Goal: Contribute content: Add original content to the website for others to see

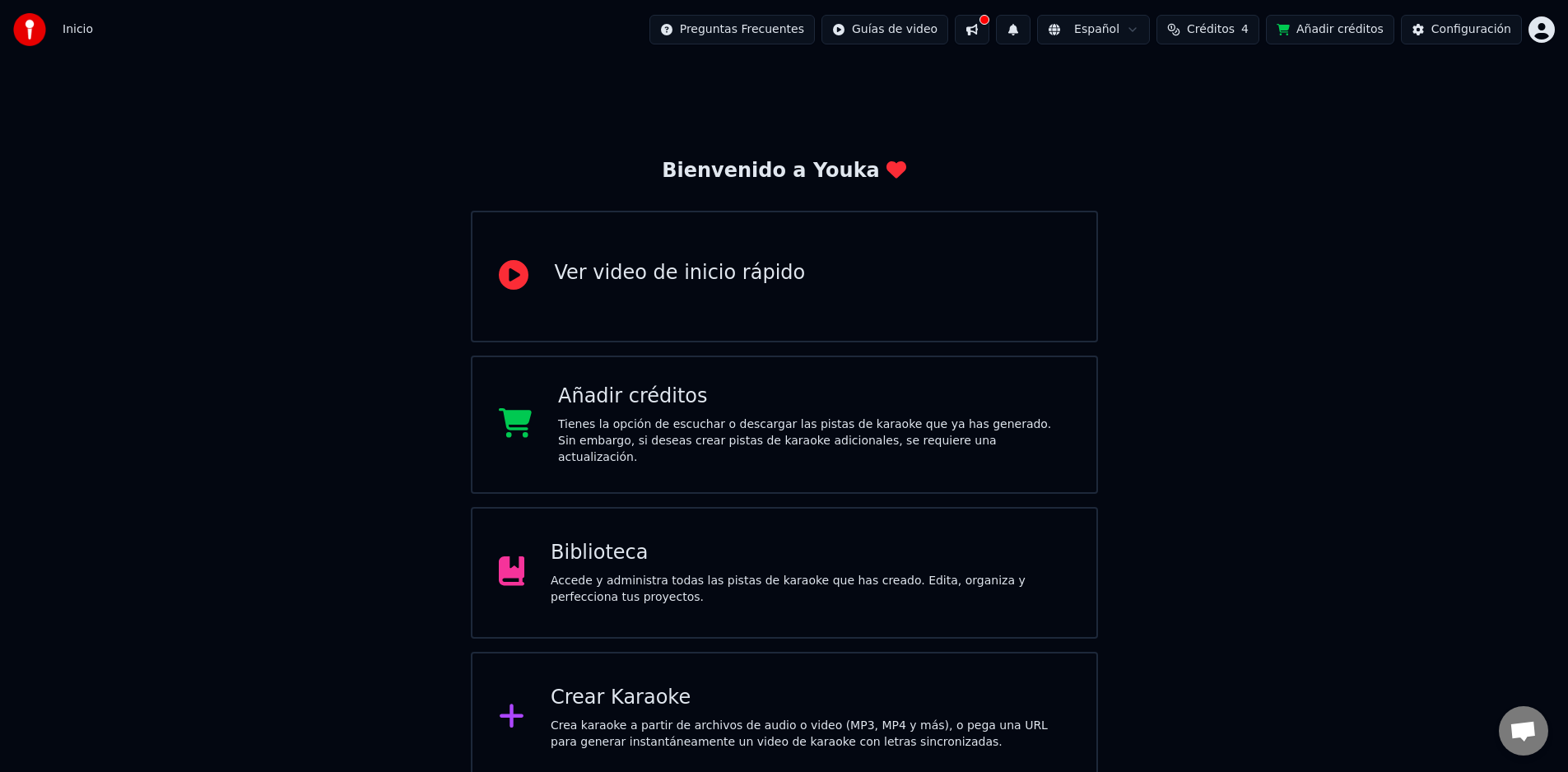
click at [629, 595] on div "Accede y administra todas las pistas de karaoke que has creado. Edita, organiza…" at bounding box center [810, 589] width 519 height 33
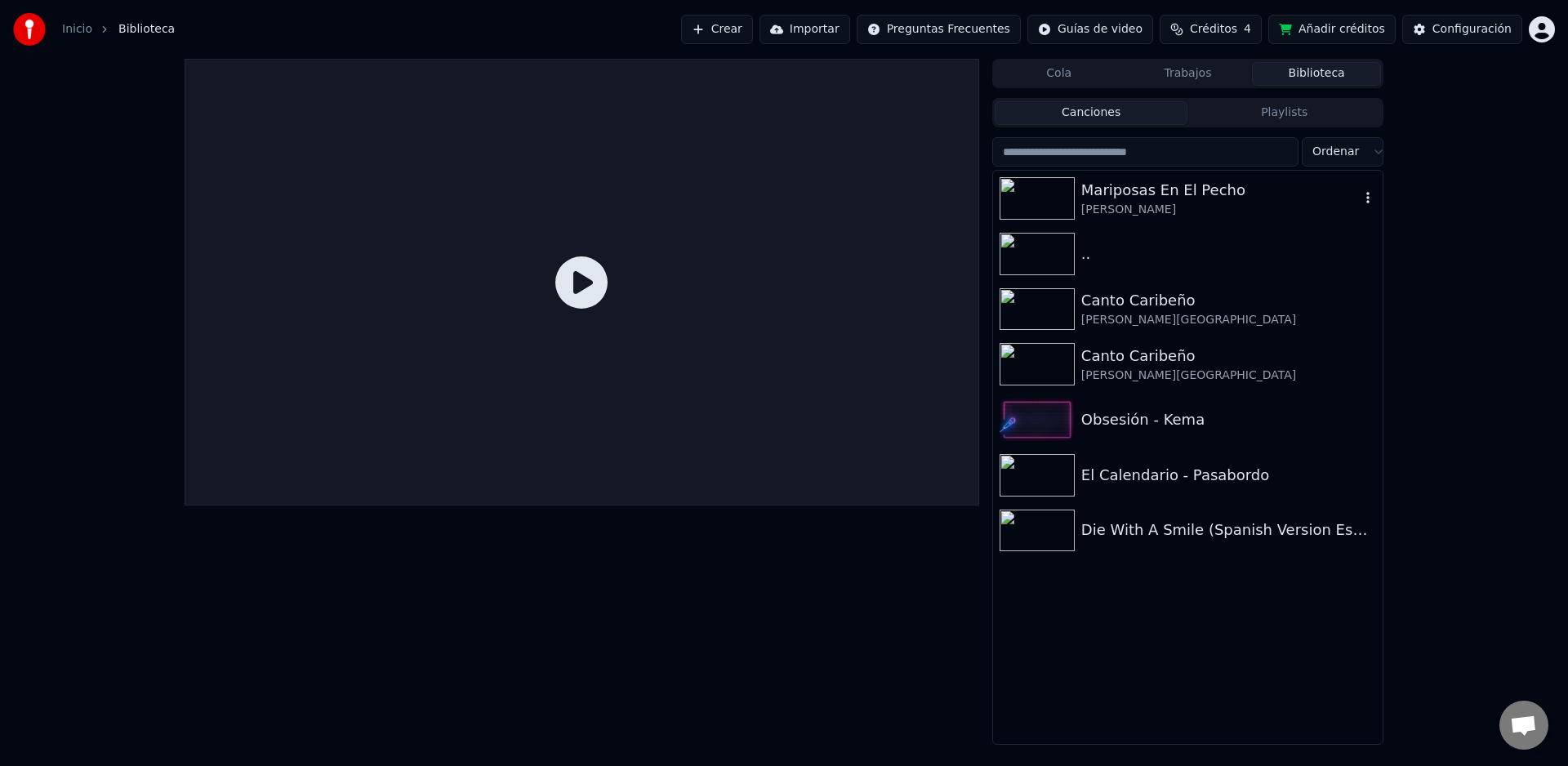
click at [1365, 197] on icon "button" at bounding box center [1368, 197] width 17 height 13
click at [1436, 469] on div "Cola Trabajos Biblioteca Canciones Playlists Ordenar Mariposas En El Pecho [PER…" at bounding box center [784, 402] width 1568 height 686
click at [1356, 248] on div ".." at bounding box center [1220, 253] width 278 height 23
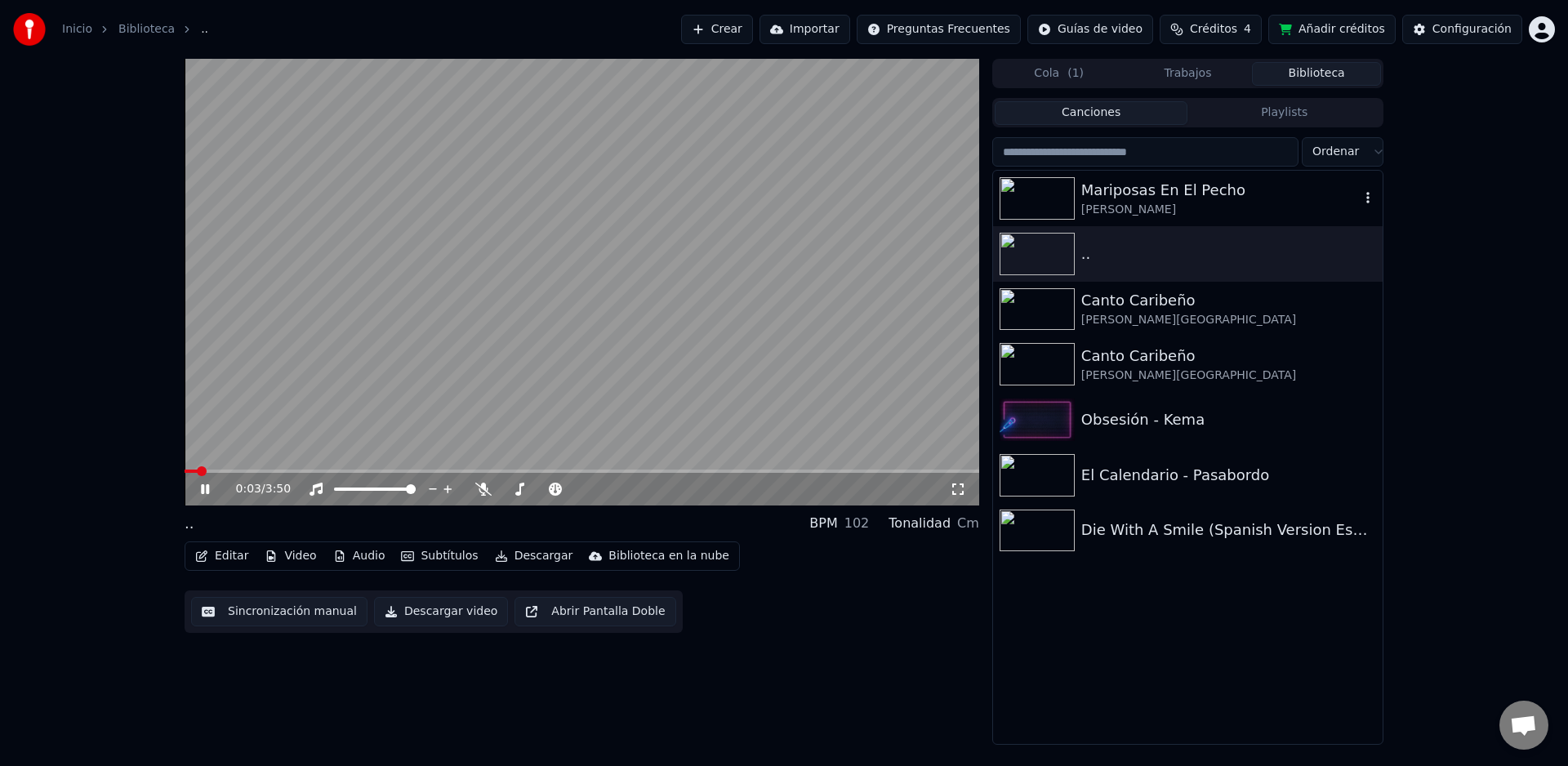
click at [1367, 195] on icon "button" at bounding box center [1368, 197] width 17 height 13
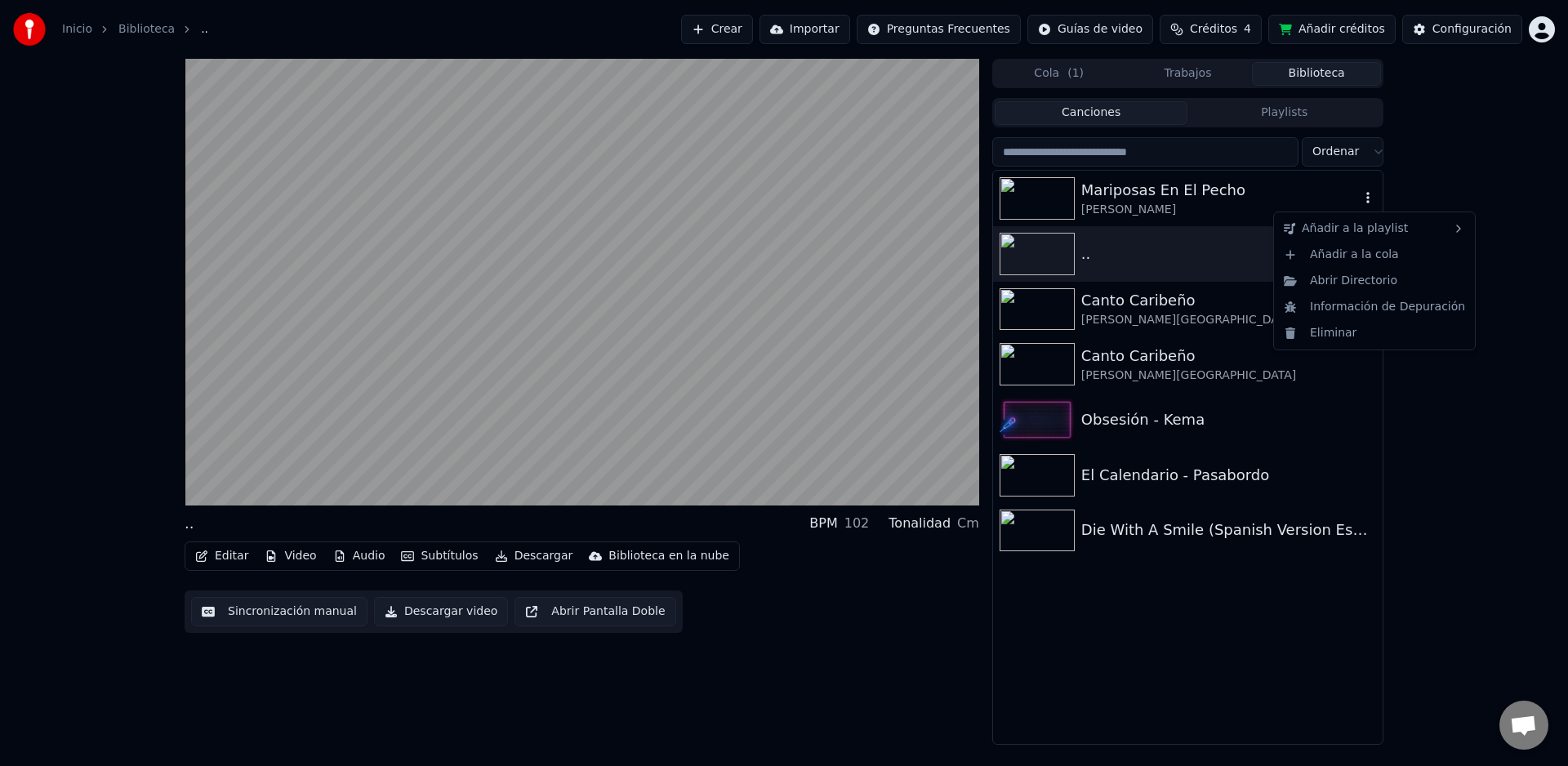
click at [1276, 192] on div "Mariposas En El Pecho" at bounding box center [1220, 190] width 278 height 23
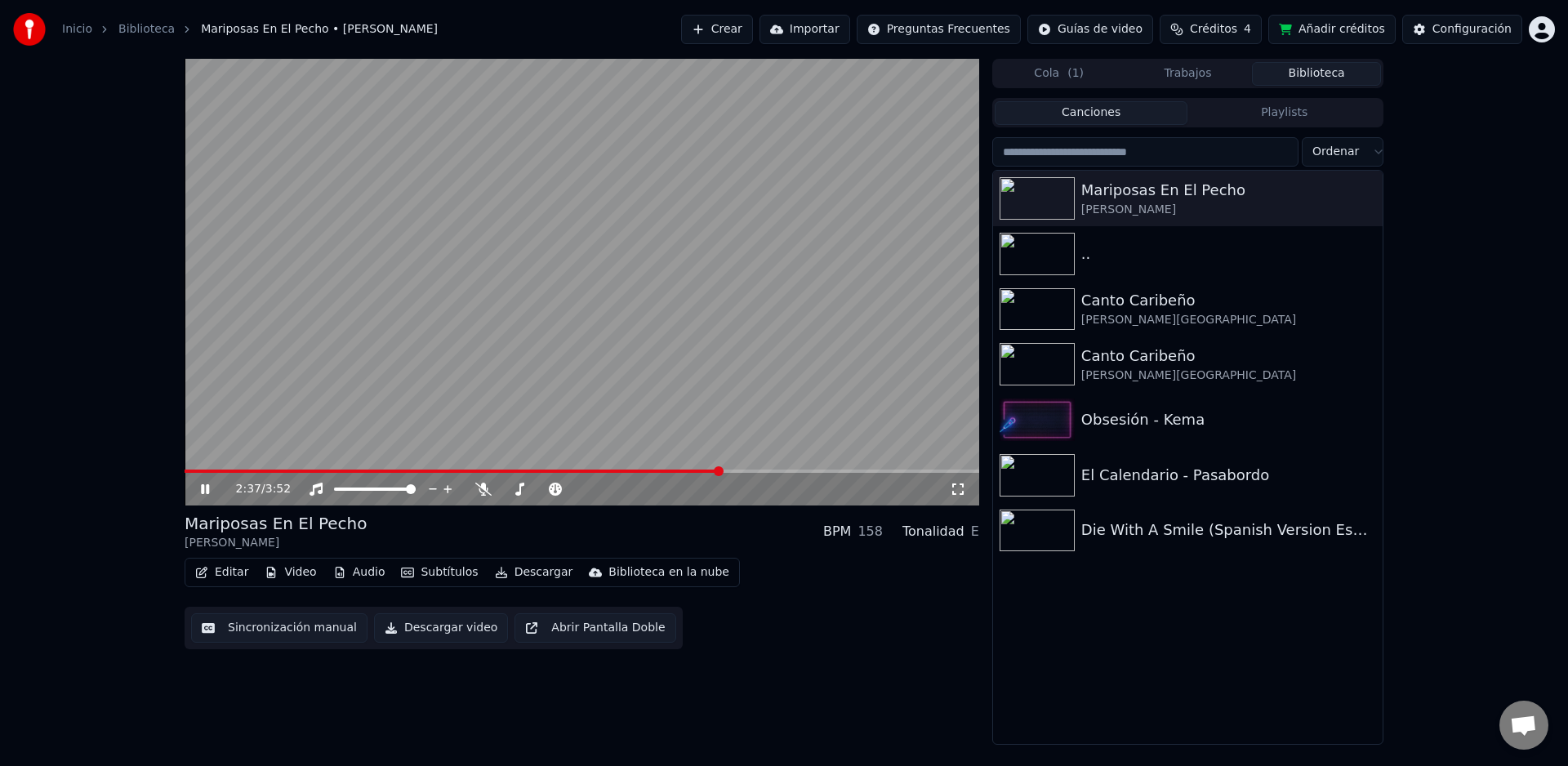
click at [720, 469] on span at bounding box center [582, 471] width 795 height 4
click at [204, 491] on icon at bounding box center [205, 489] width 8 height 10
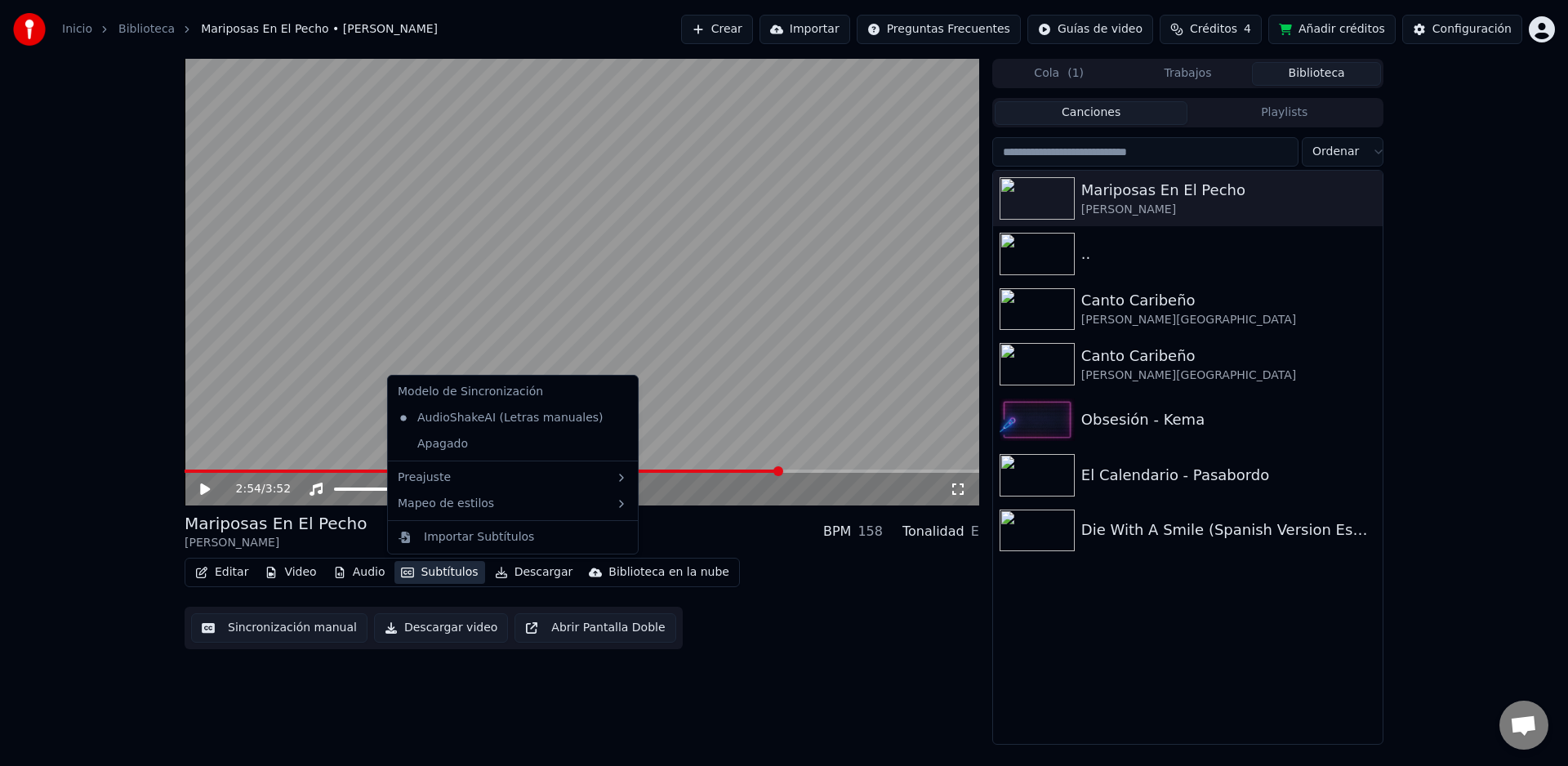
click at [437, 569] on button "Subtítulos" at bounding box center [439, 572] width 89 height 23
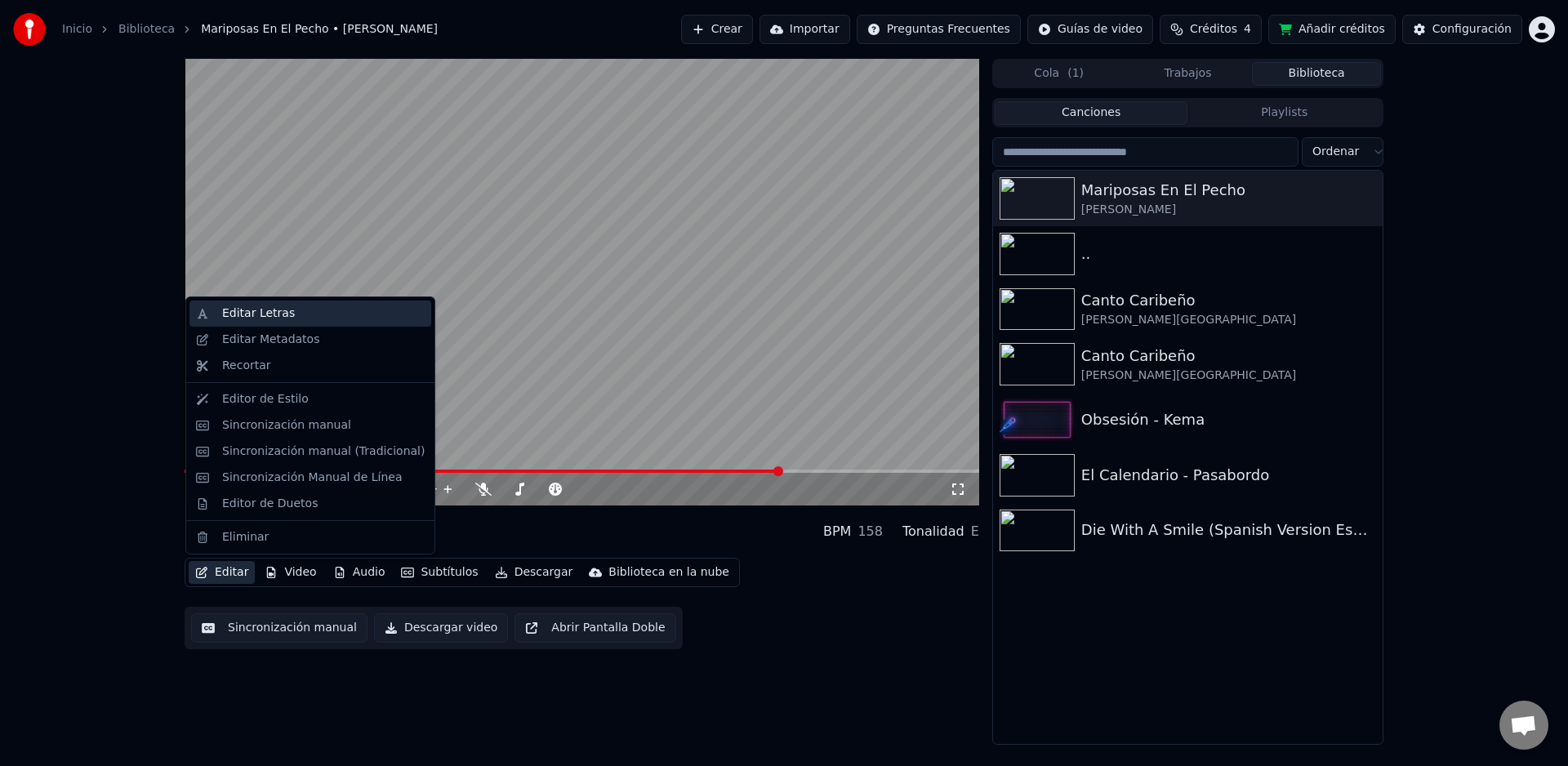
click at [303, 317] on div "Editar Letras" at bounding box center [324, 313] width 203 height 17
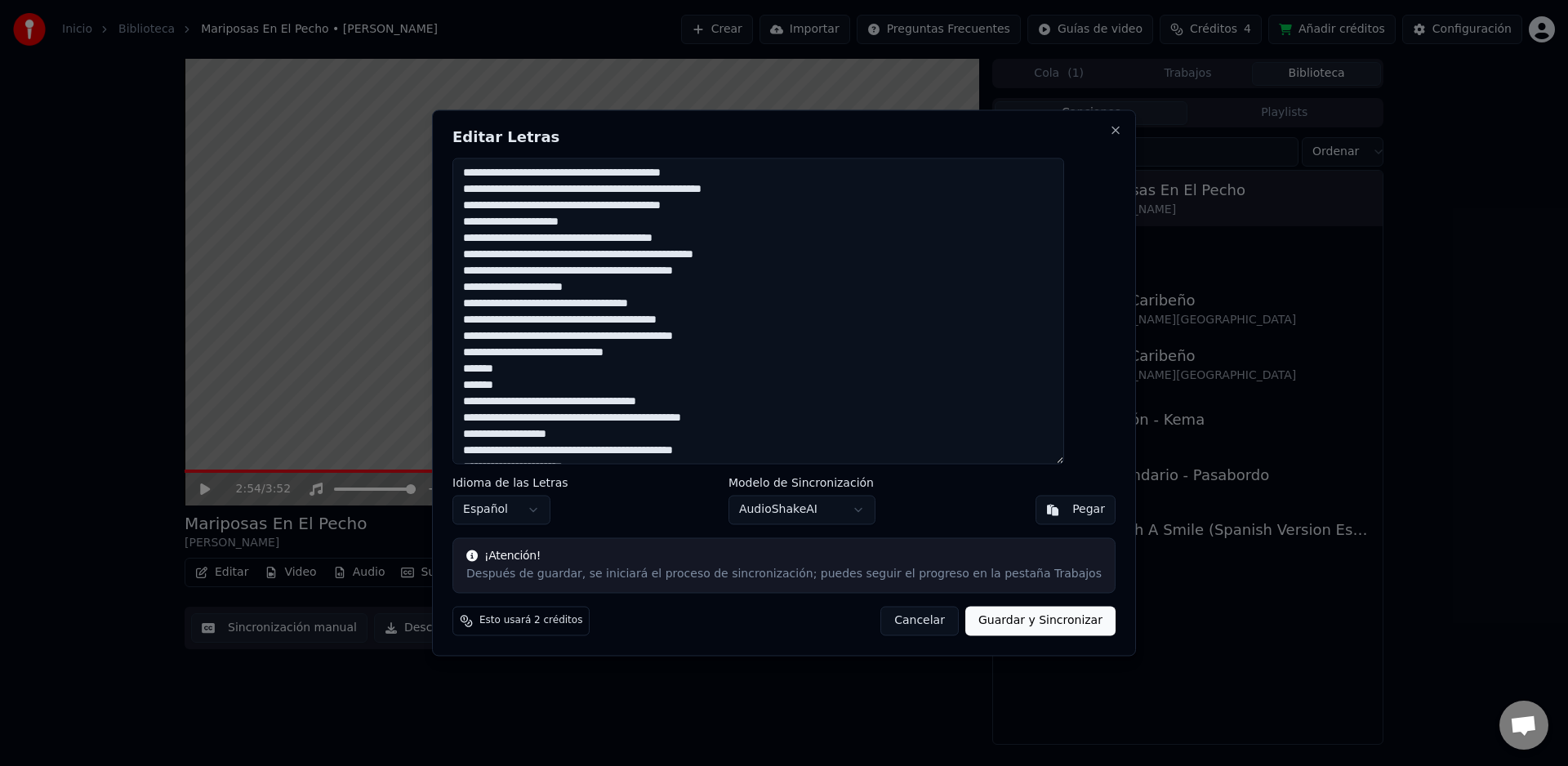
click at [489, 367] on textarea at bounding box center [759, 311] width 612 height 306
click at [487, 437] on textarea at bounding box center [759, 311] width 612 height 306
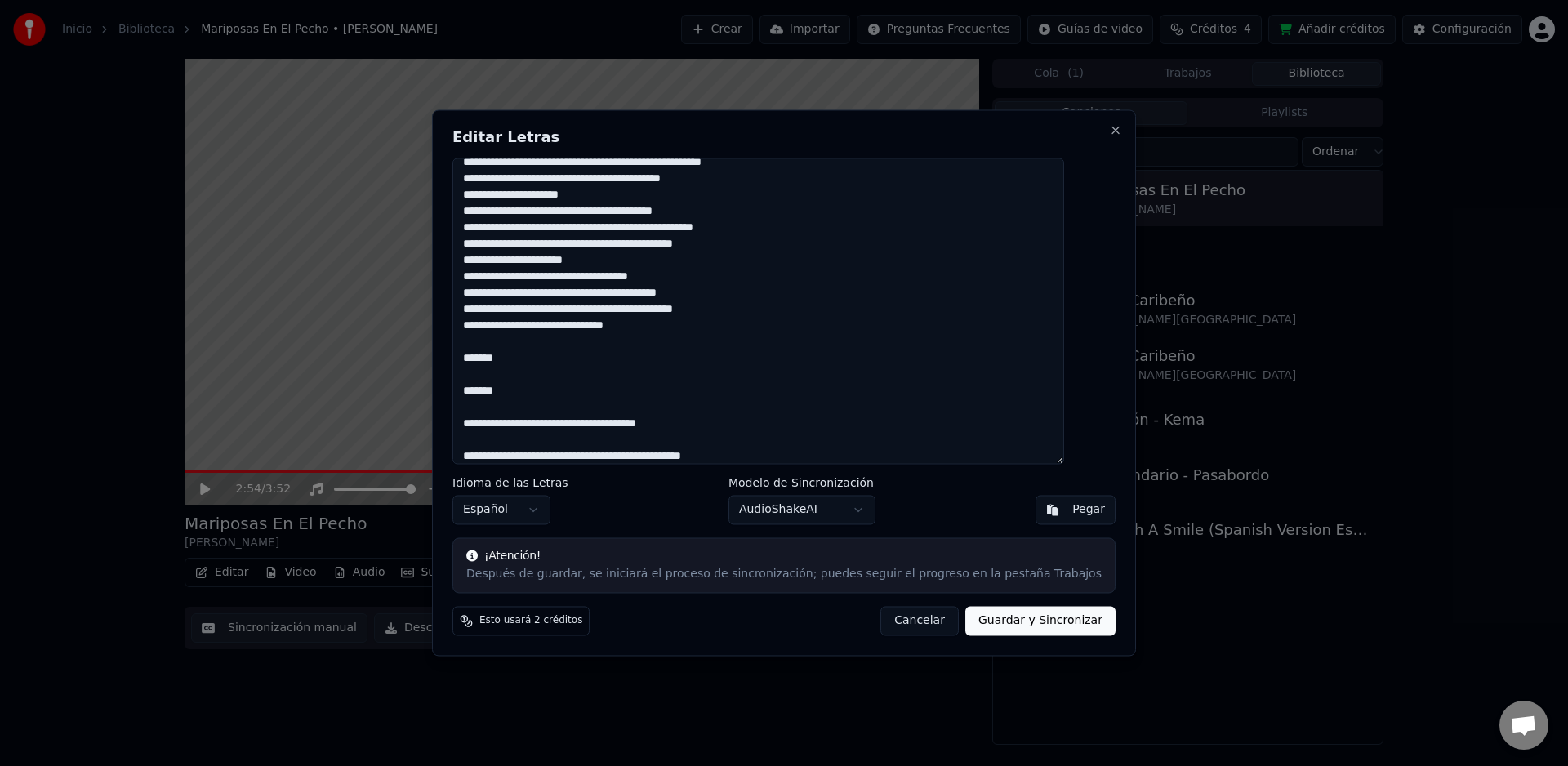
scroll to position [189, 0]
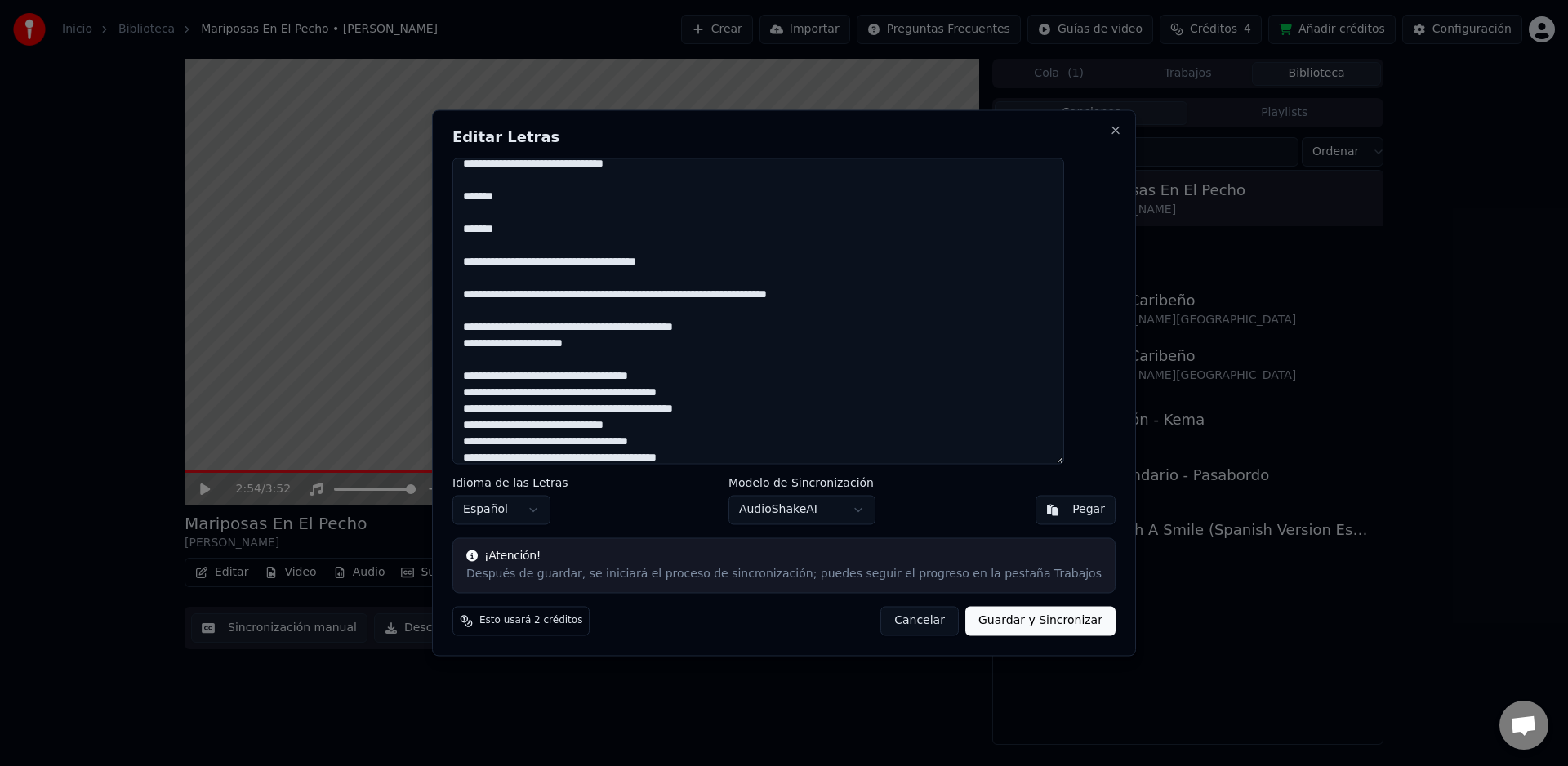
click at [496, 344] on textarea at bounding box center [759, 311] width 612 height 306
click at [493, 378] on textarea at bounding box center [759, 311] width 612 height 306
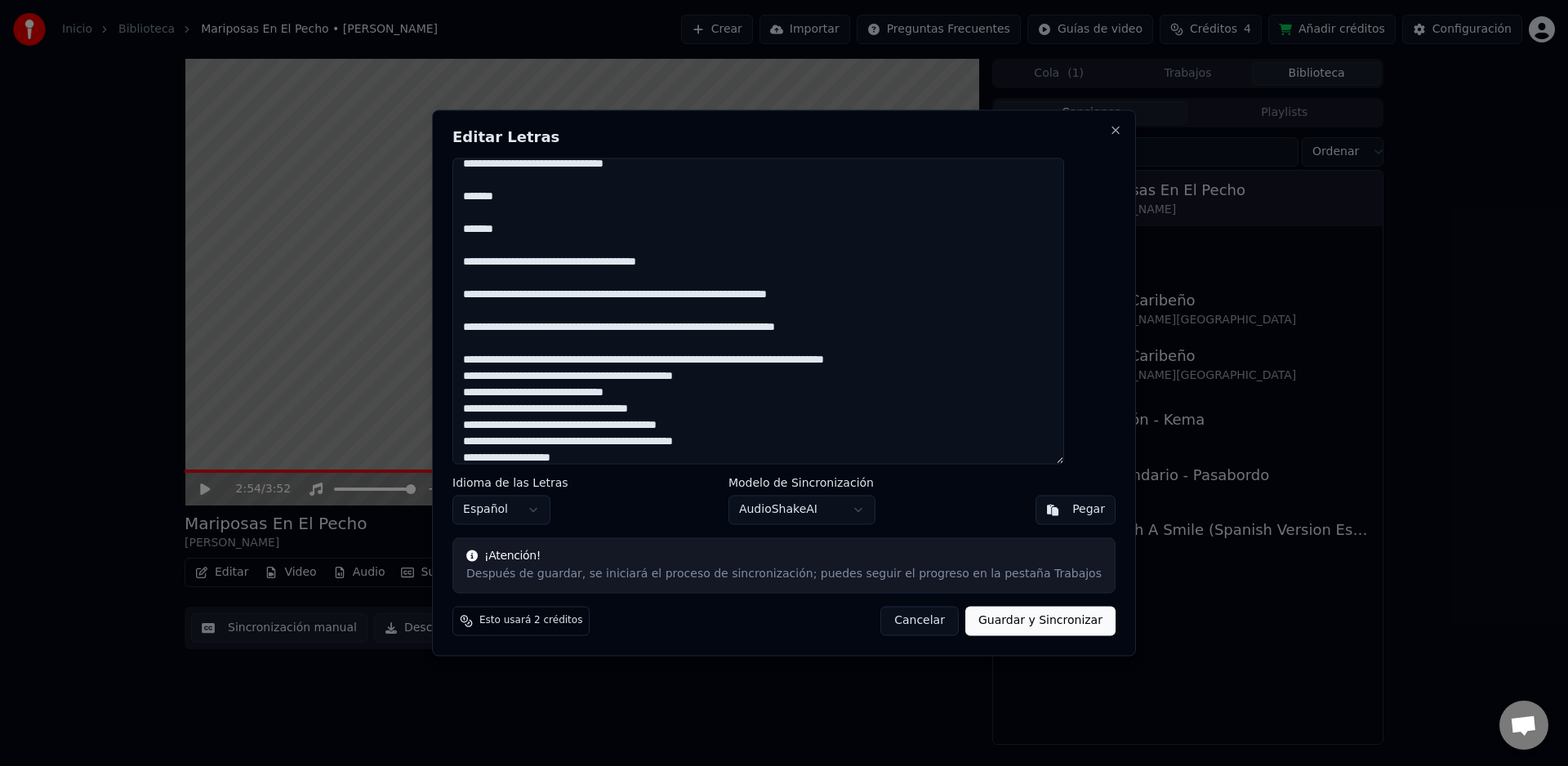
click at [491, 397] on textarea at bounding box center [759, 311] width 612 height 306
click at [494, 428] on textarea at bounding box center [759, 311] width 612 height 306
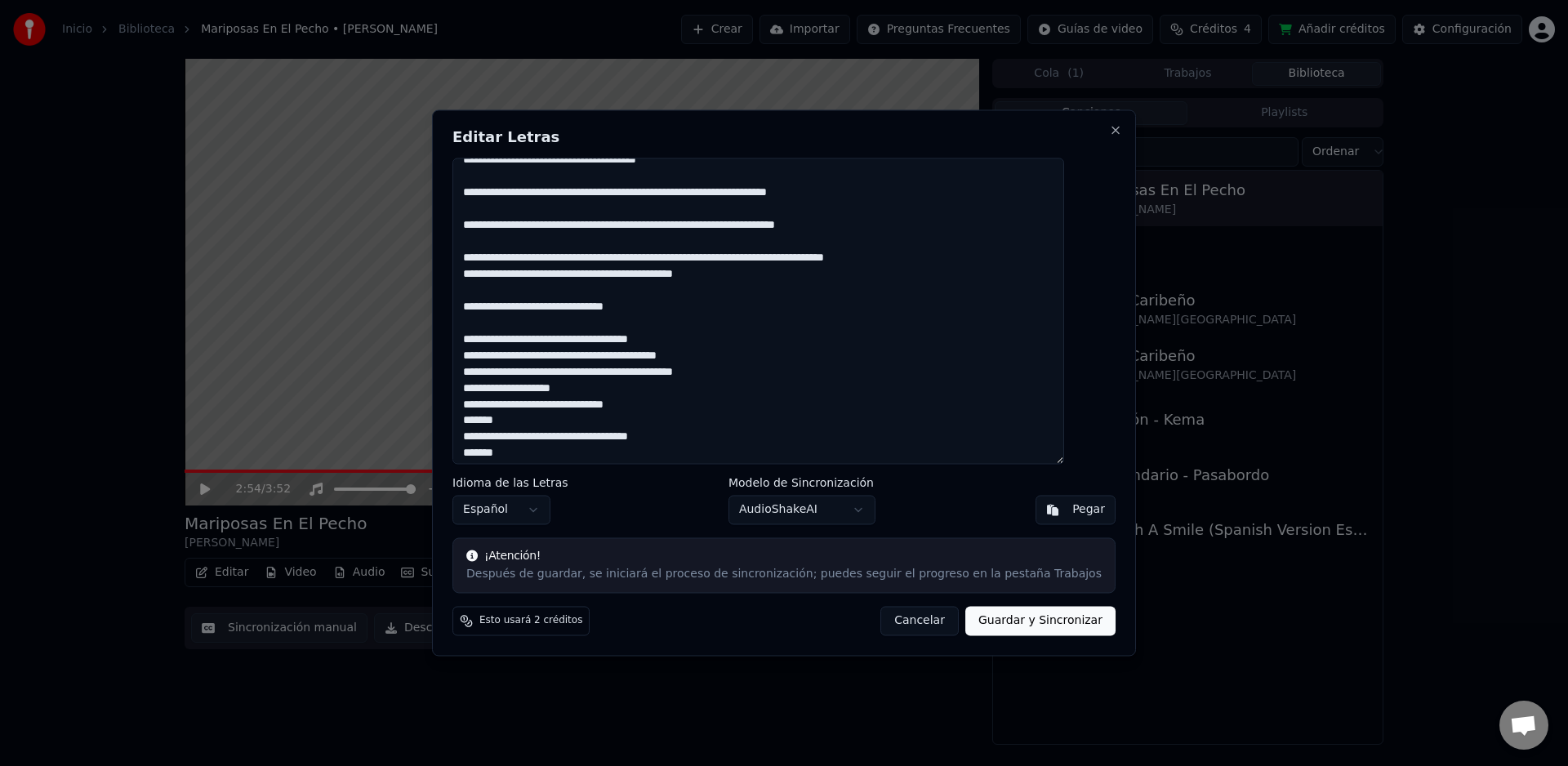
scroll to position [299, 0]
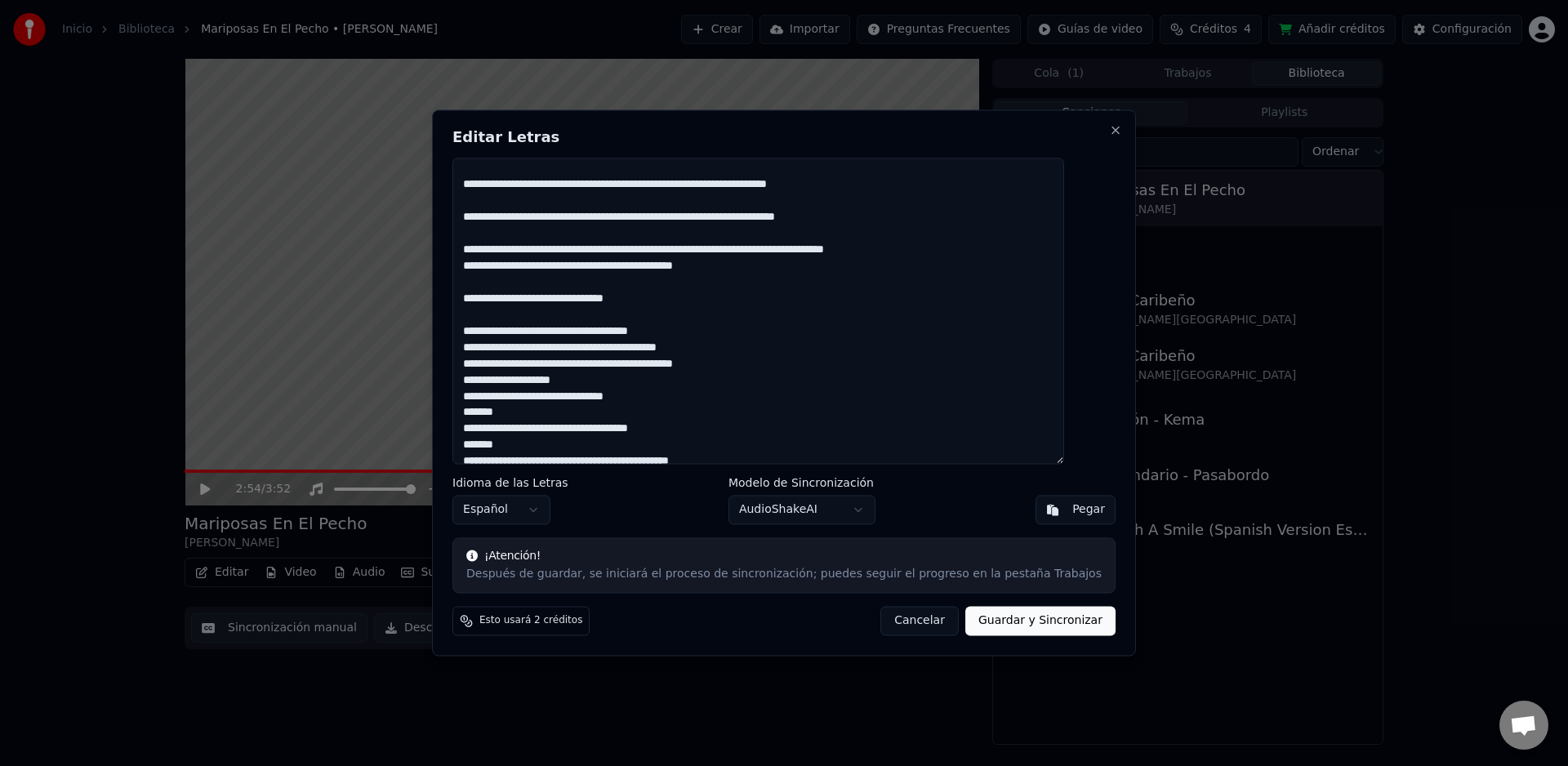
click at [497, 352] on textarea at bounding box center [759, 311] width 612 height 306
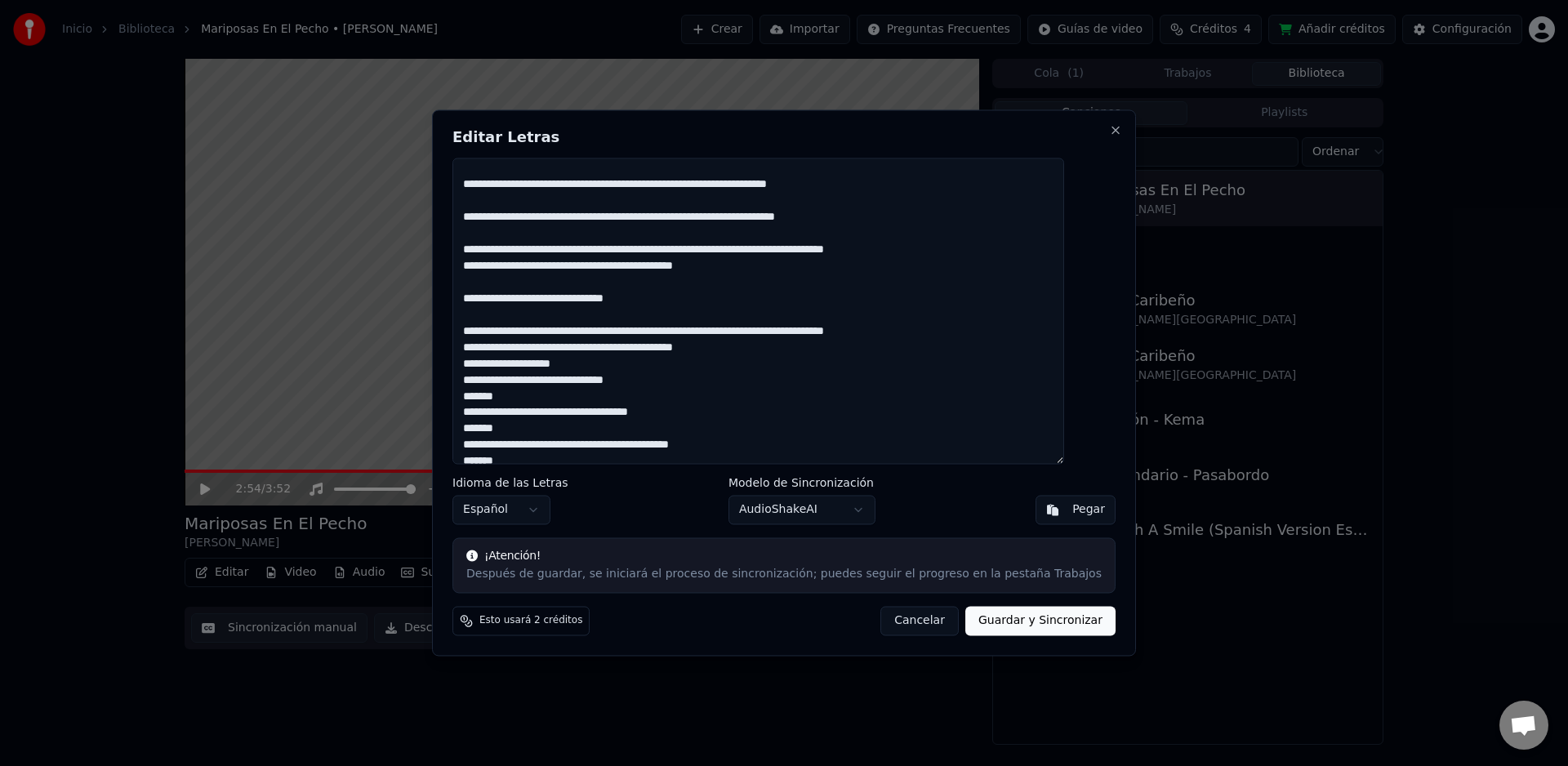
click at [489, 366] on textarea at bounding box center [759, 311] width 612 height 306
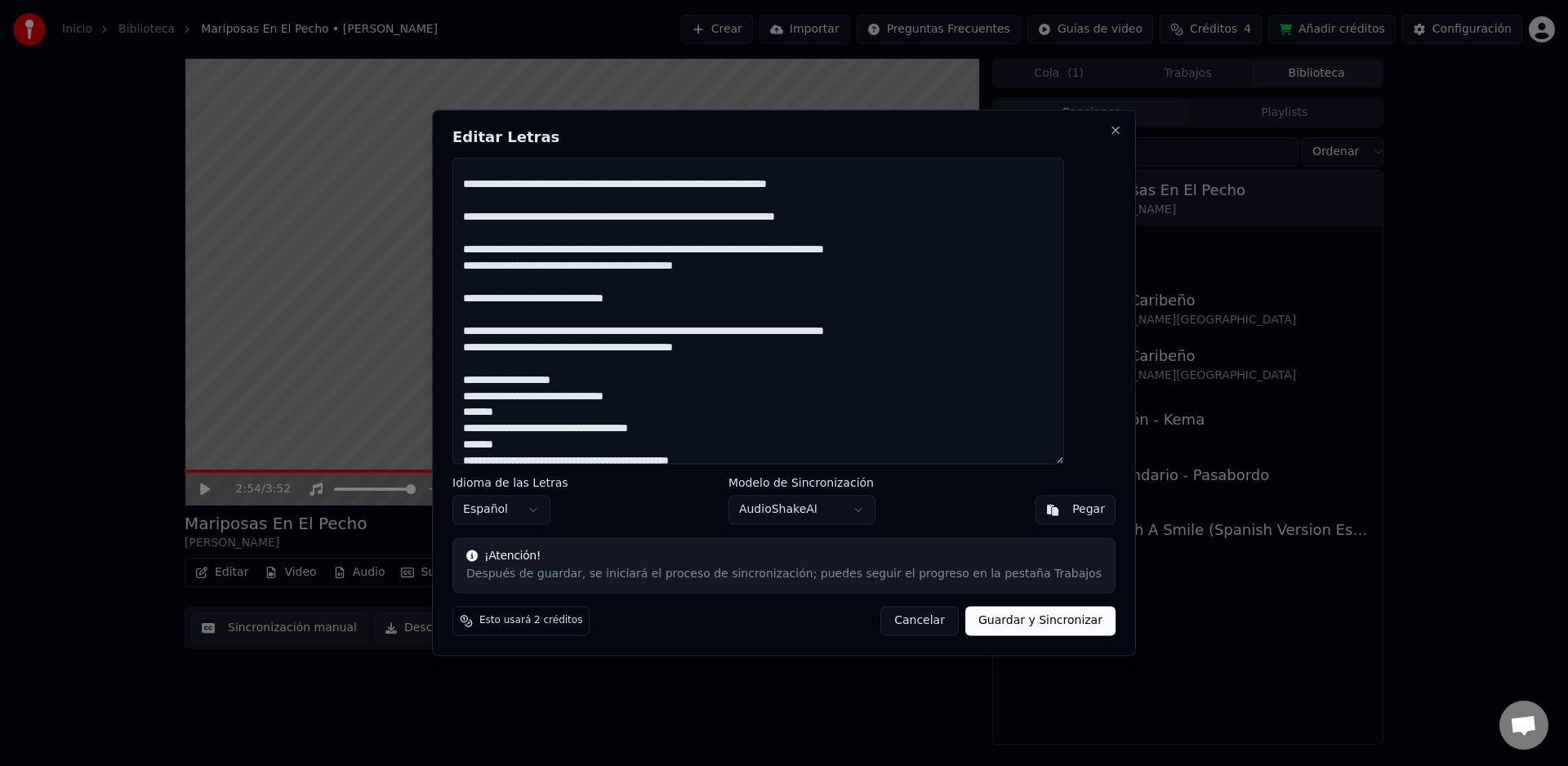
click at [489, 397] on textarea at bounding box center [759, 311] width 612 height 306
click at [491, 430] on textarea at bounding box center [759, 311] width 612 height 306
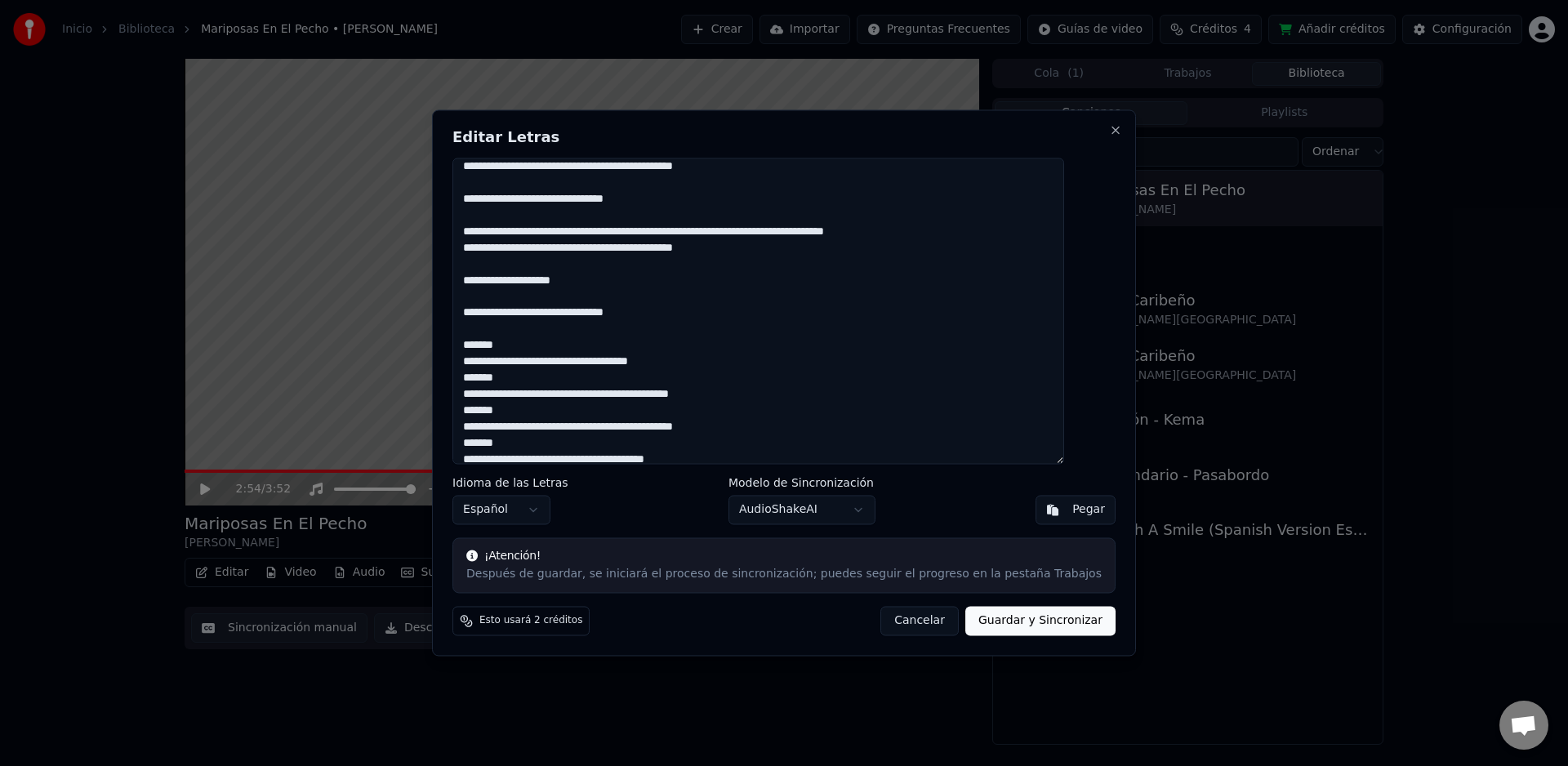
scroll to position [402, 0]
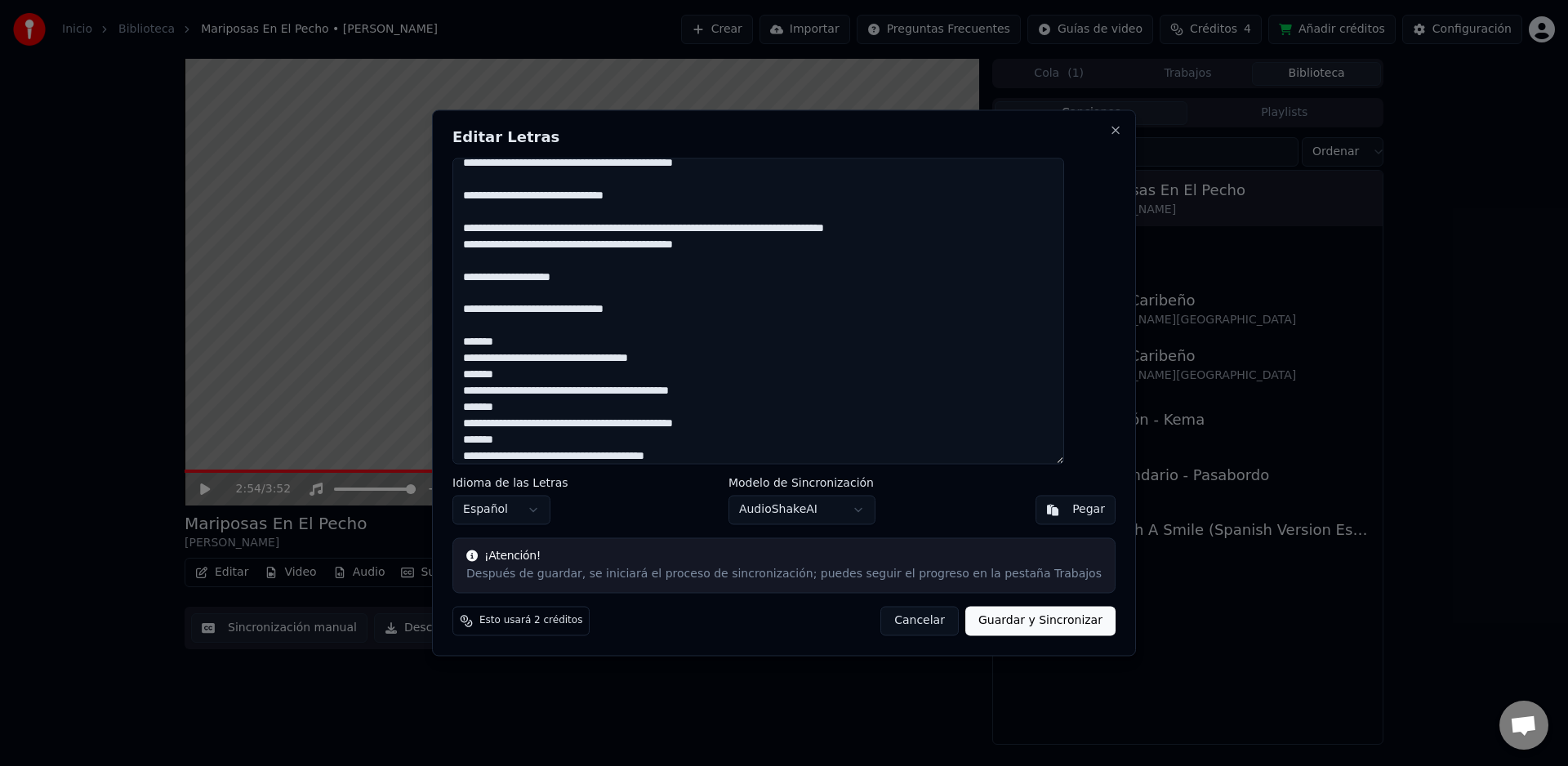
click at [489, 359] on textarea at bounding box center [759, 311] width 612 height 306
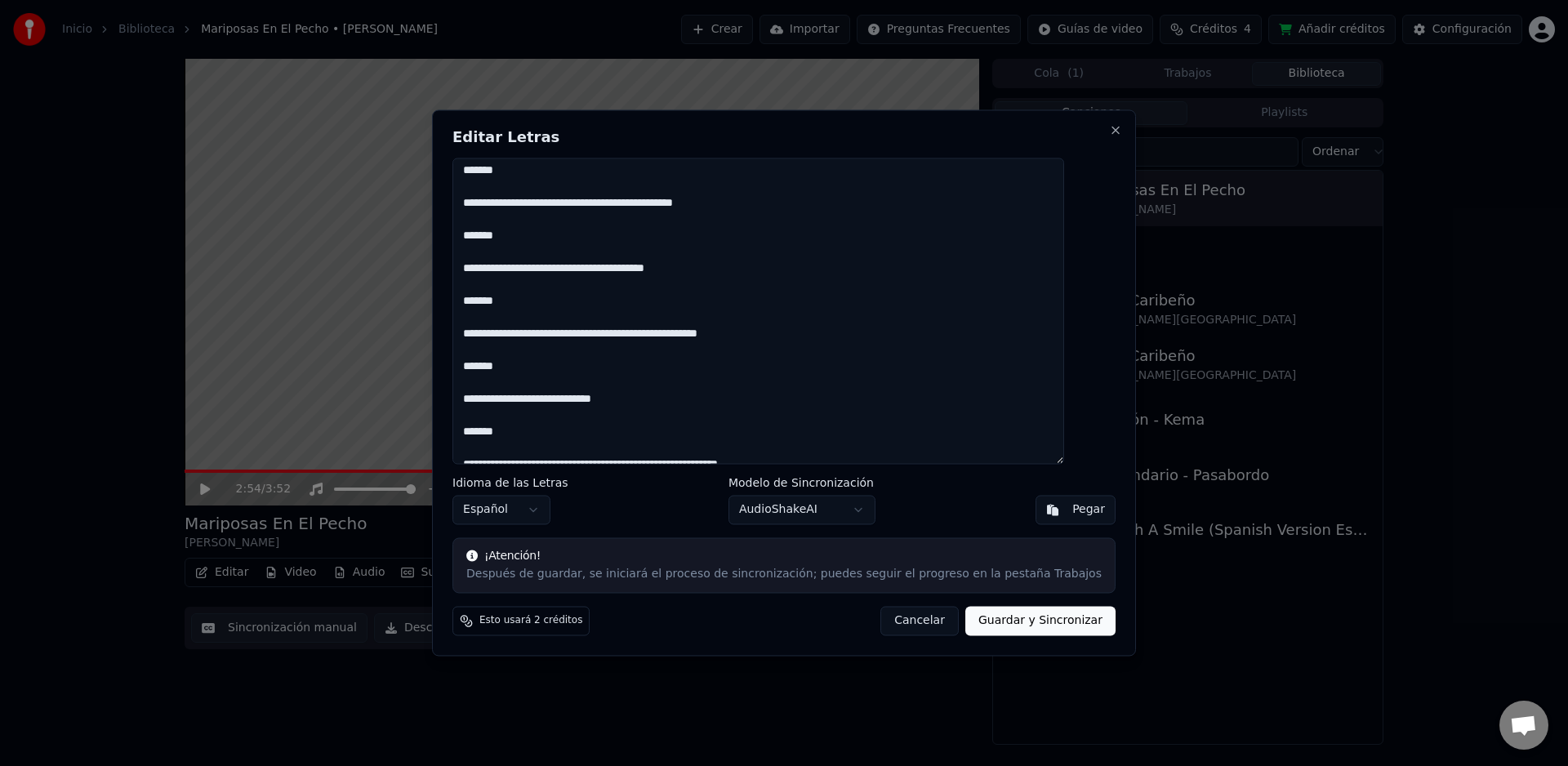
scroll to position [713, 0]
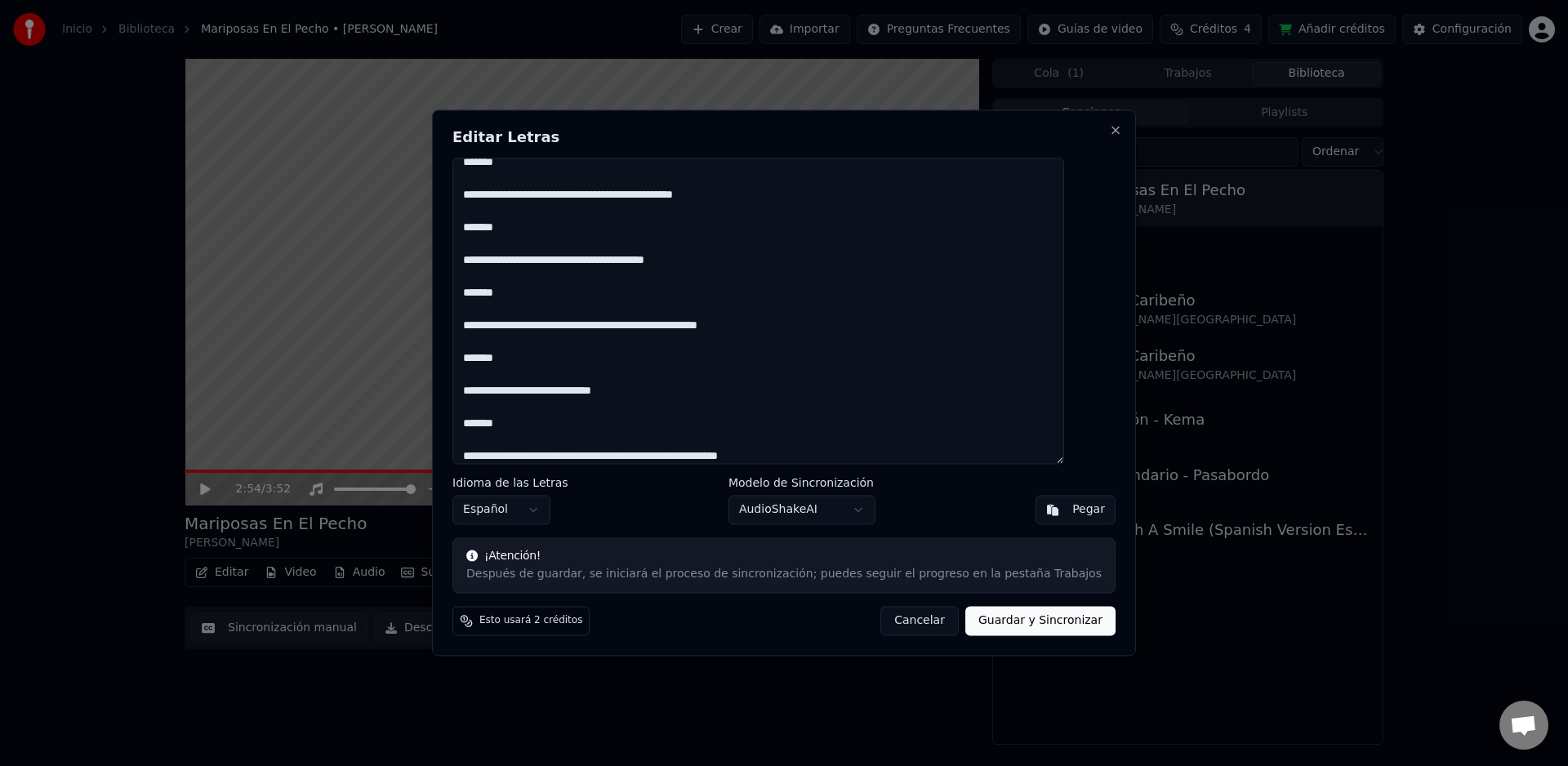
type textarea "**********"
click at [1014, 619] on button "Guardar y Sincronizar" at bounding box center [1040, 621] width 150 height 29
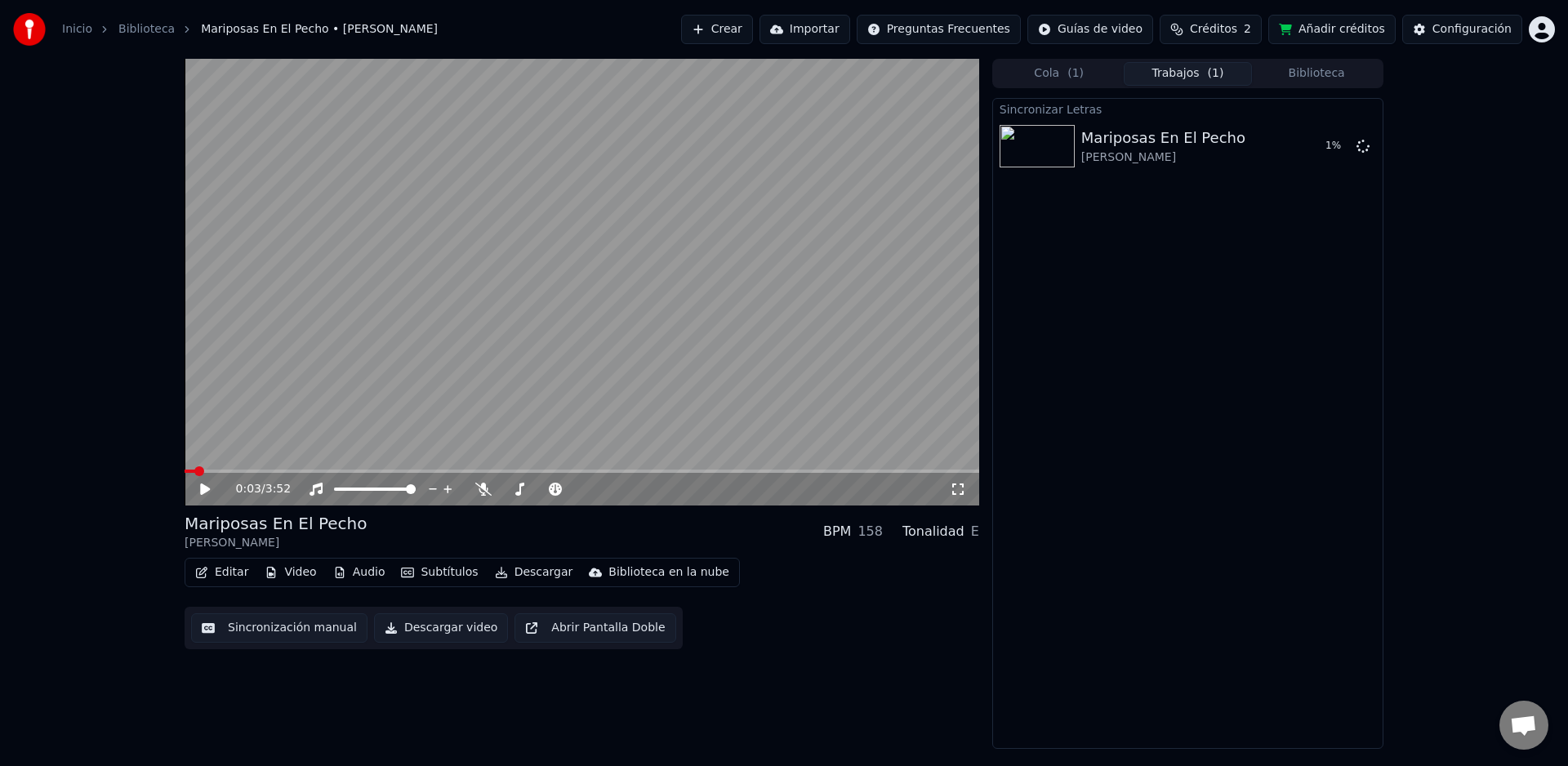
click at [196, 469] on span at bounding box center [199, 471] width 10 height 10
click at [207, 498] on div "0:03 / 3:52" at bounding box center [582, 489] width 795 height 32
click at [205, 492] on icon at bounding box center [205, 489] width 10 height 11
click at [702, 472] on span at bounding box center [582, 471] width 795 height 4
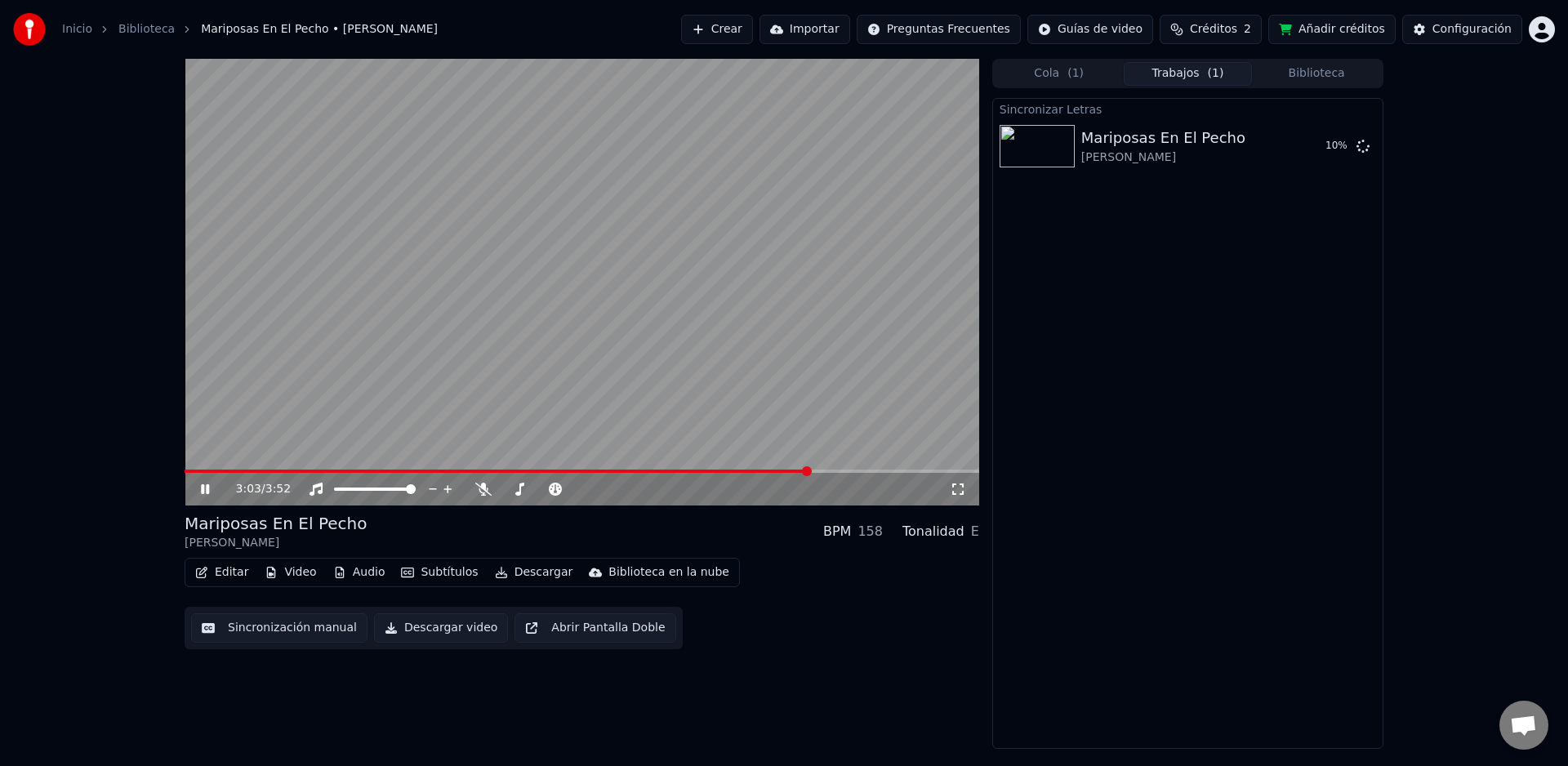
click at [203, 492] on icon at bounding box center [205, 489] width 8 height 10
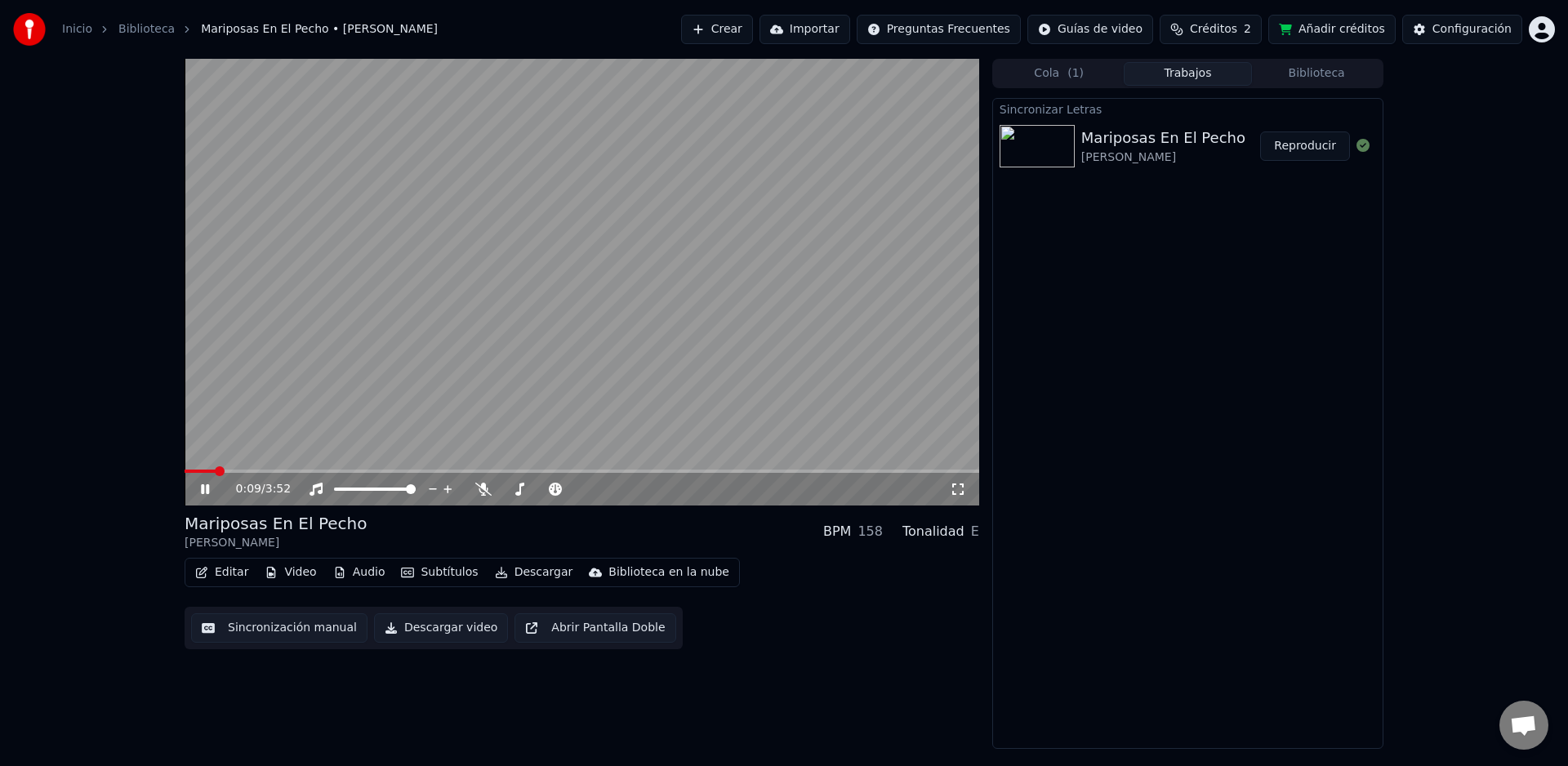
click at [216, 470] on span at bounding box center [200, 471] width 31 height 4
click at [699, 469] on span at bounding box center [582, 471] width 795 height 4
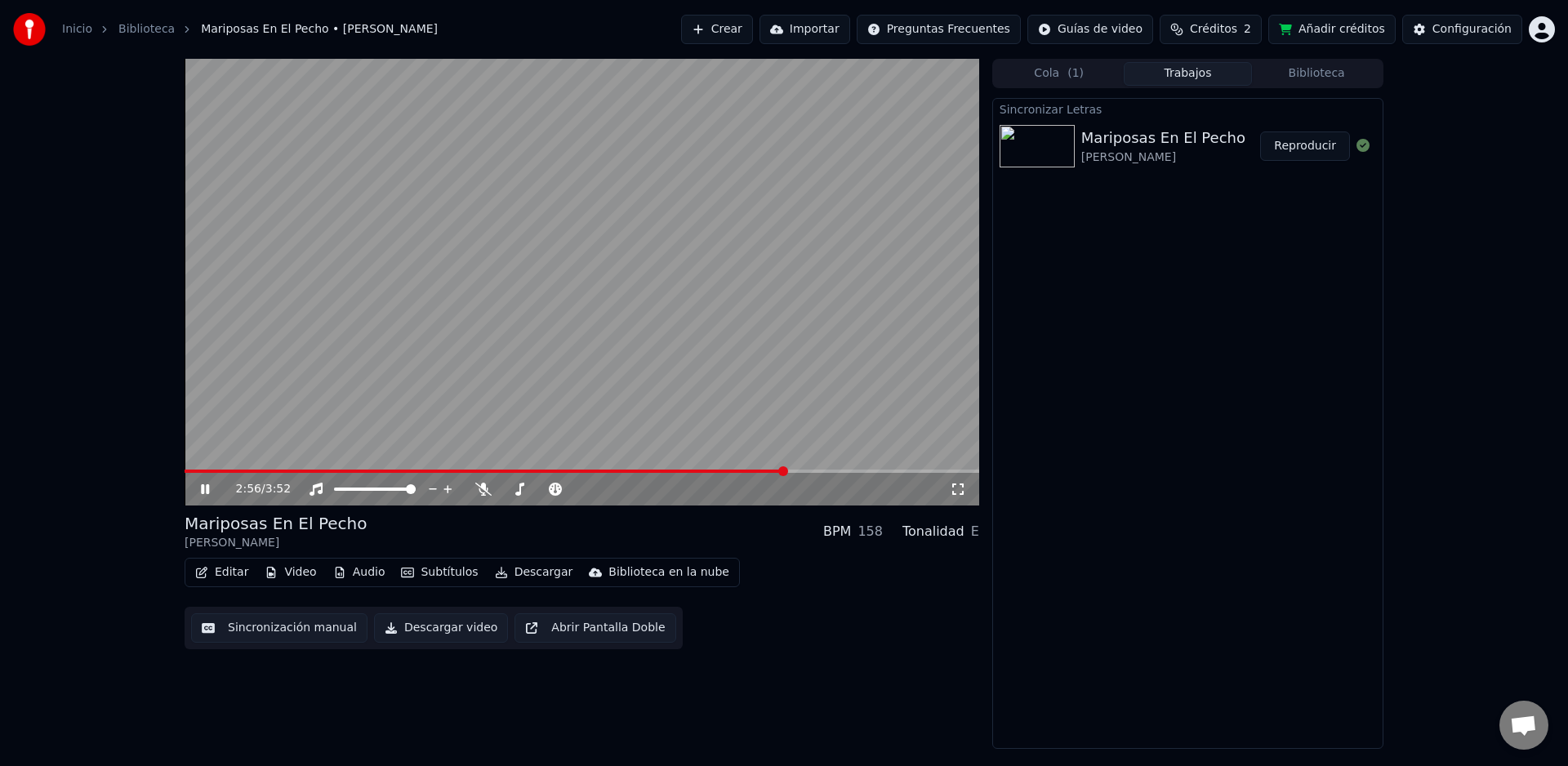
click at [1304, 155] on button "Reproducir" at bounding box center [1304, 147] width 89 height 29
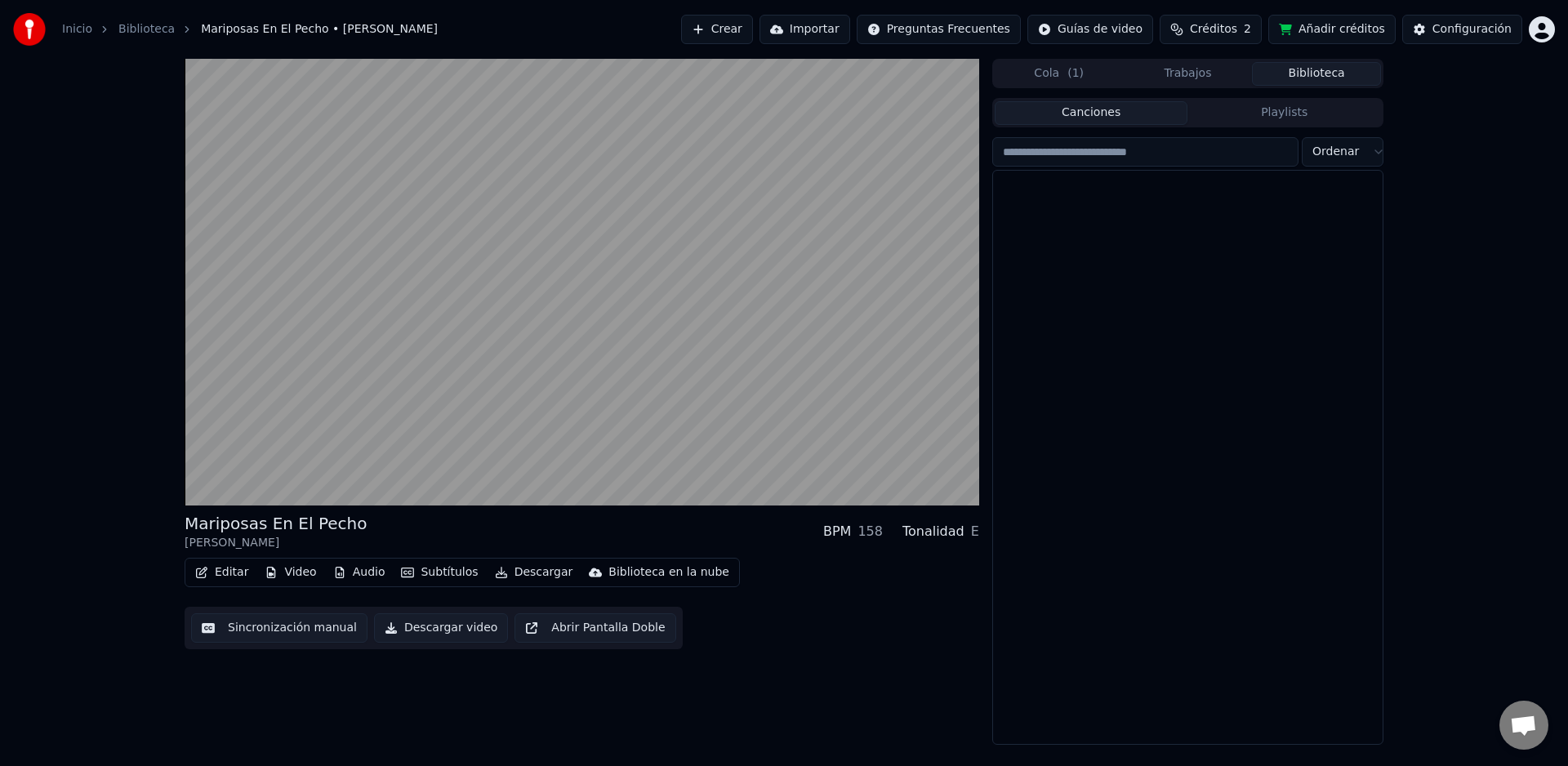
click at [1332, 78] on button "Biblioteca" at bounding box center [1316, 74] width 129 height 24
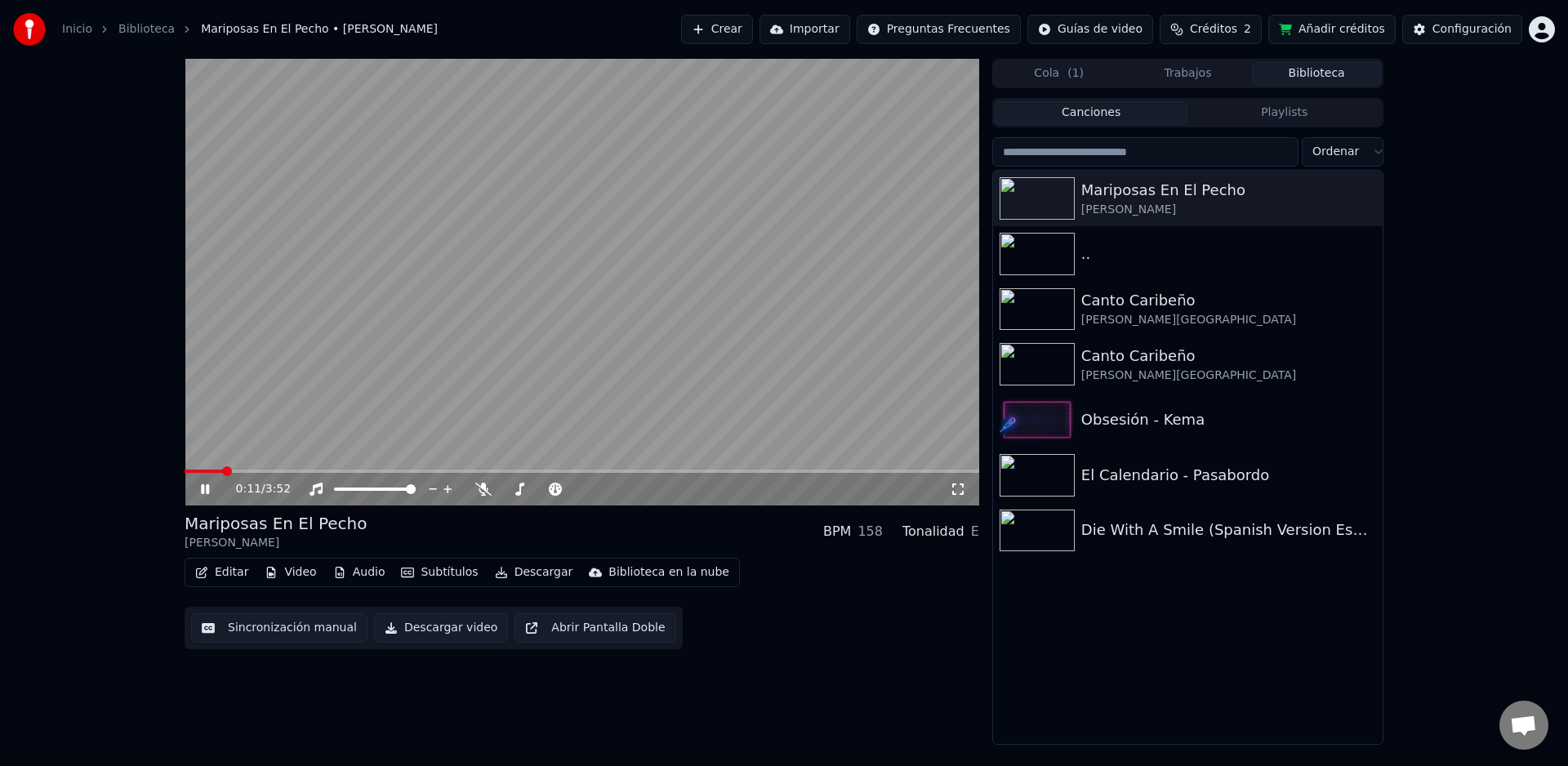
click at [767, 469] on span at bounding box center [582, 471] width 795 height 4
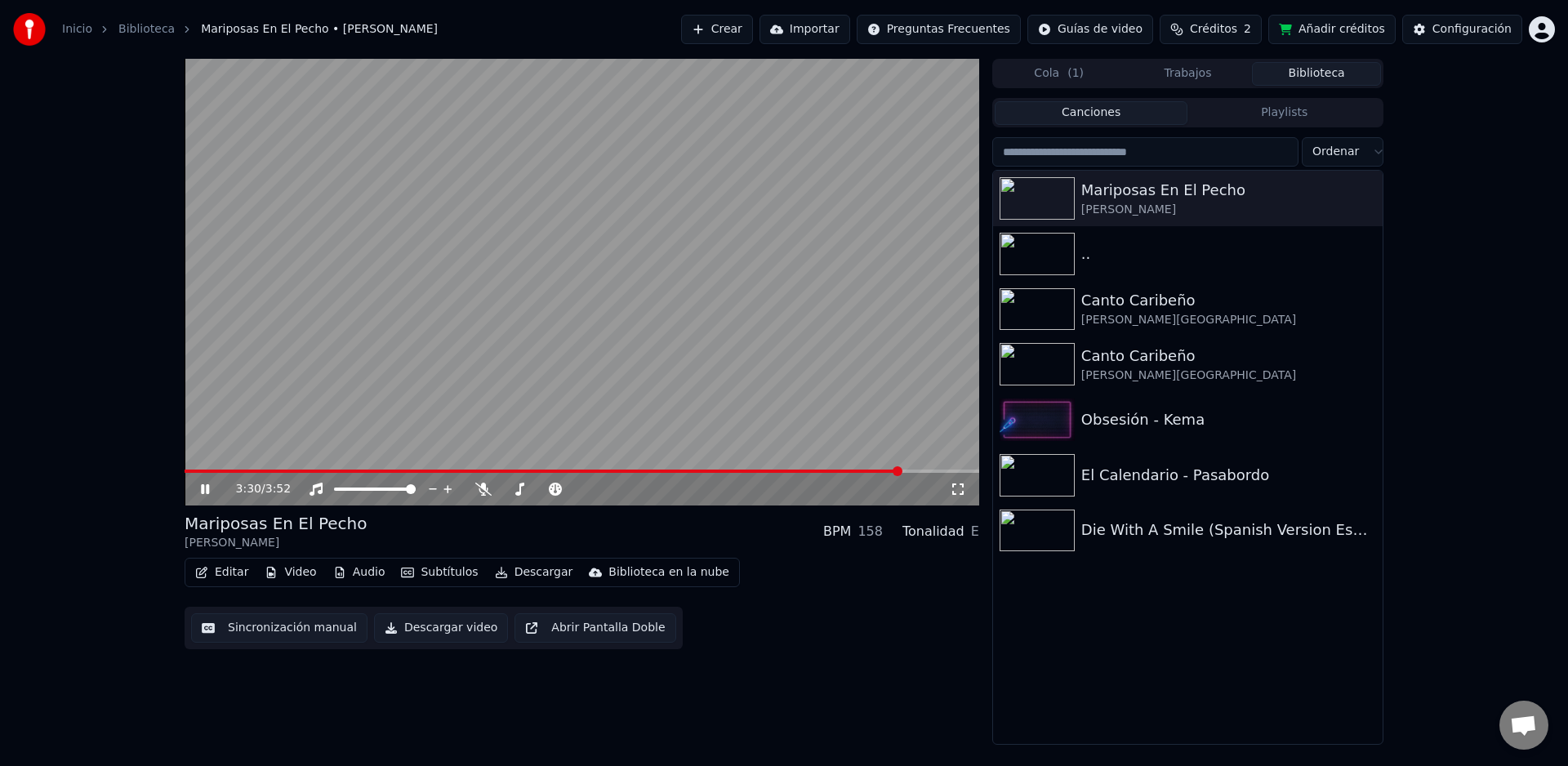
click at [902, 470] on span at bounding box center [543, 471] width 717 height 4
click at [890, 469] on span at bounding box center [544, 471] width 719 height 4
click at [205, 487] on icon at bounding box center [205, 489] width 8 height 10
click at [205, 487] on icon at bounding box center [205, 489] width 10 height 11
click at [205, 487] on icon at bounding box center [205, 489] width 8 height 10
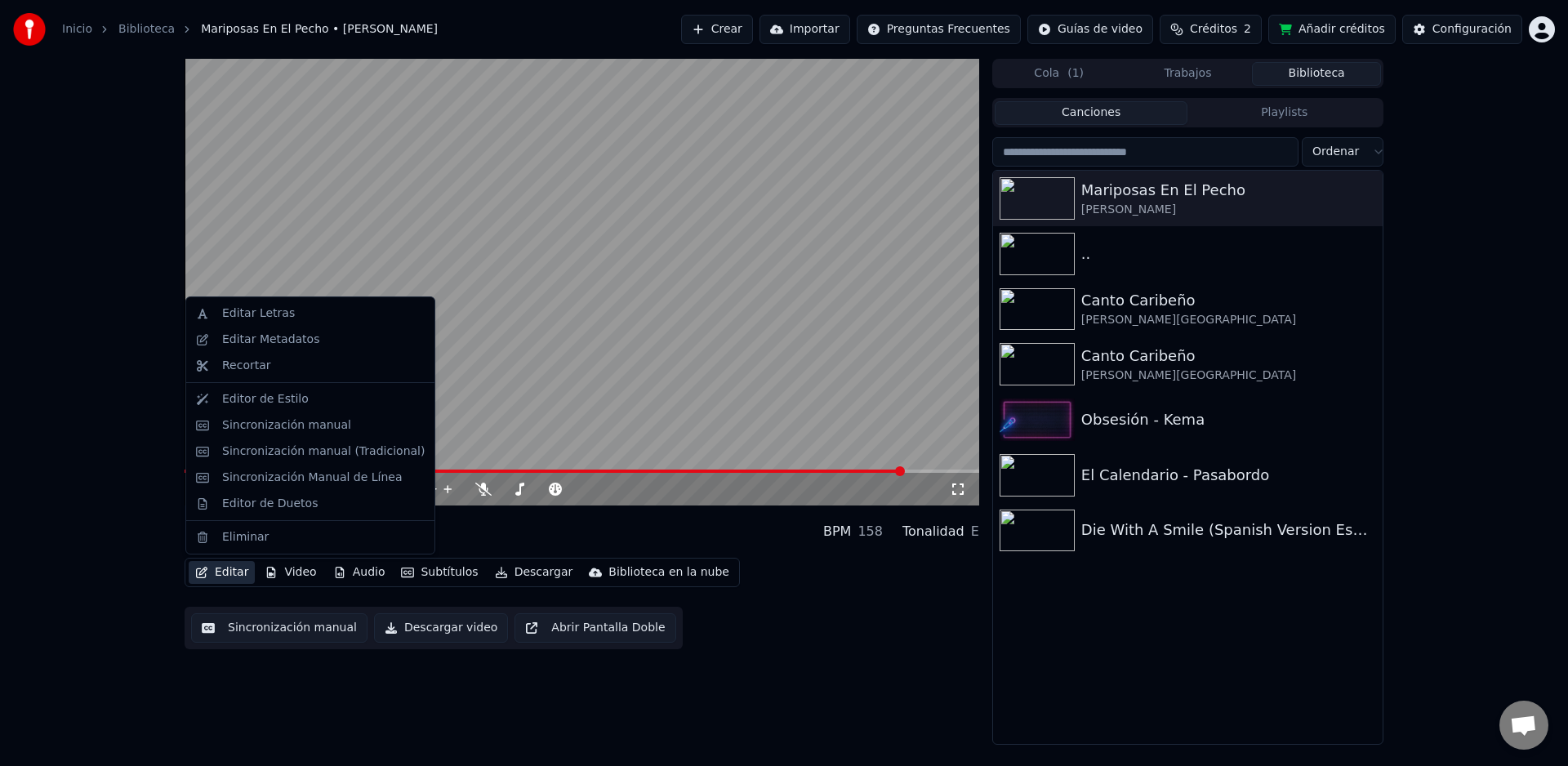
click at [226, 568] on button "Editar" at bounding box center [222, 572] width 66 height 23
click at [269, 317] on div "Editar Letras" at bounding box center [258, 313] width 73 height 17
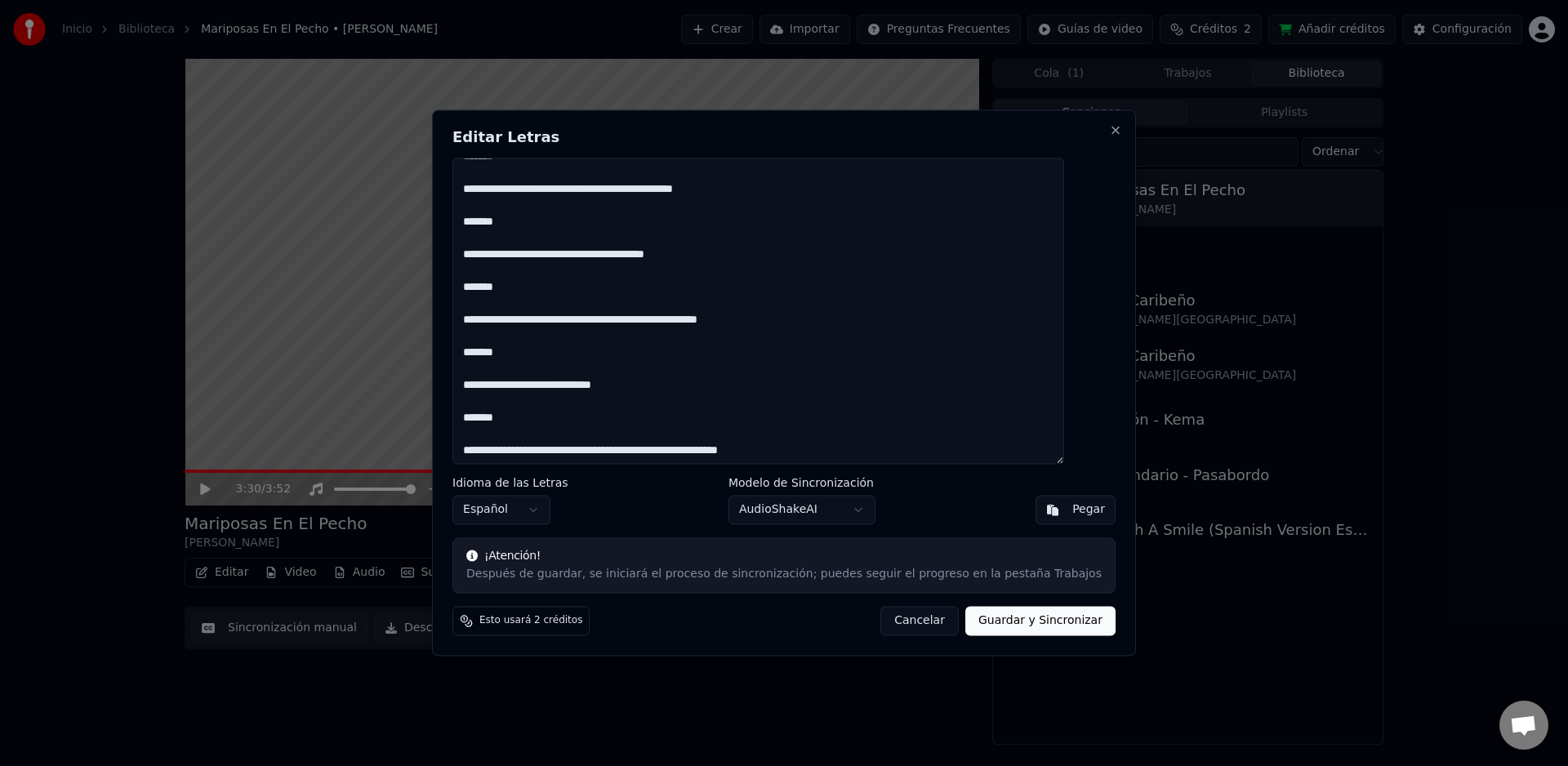
scroll to position [720, 0]
click at [486, 419] on textarea at bounding box center [759, 311] width 612 height 306
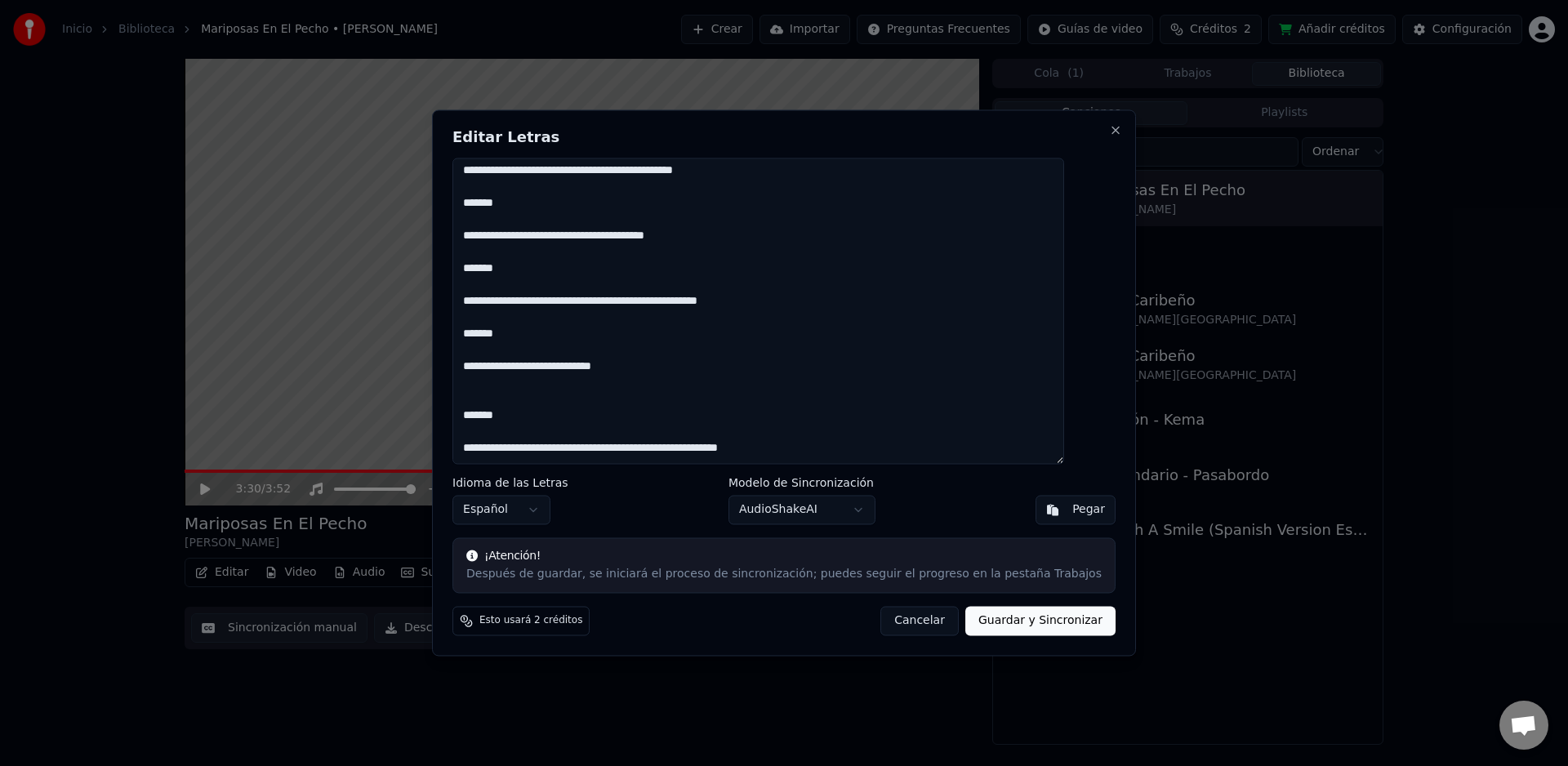
click at [490, 449] on textarea at bounding box center [759, 311] width 612 height 306
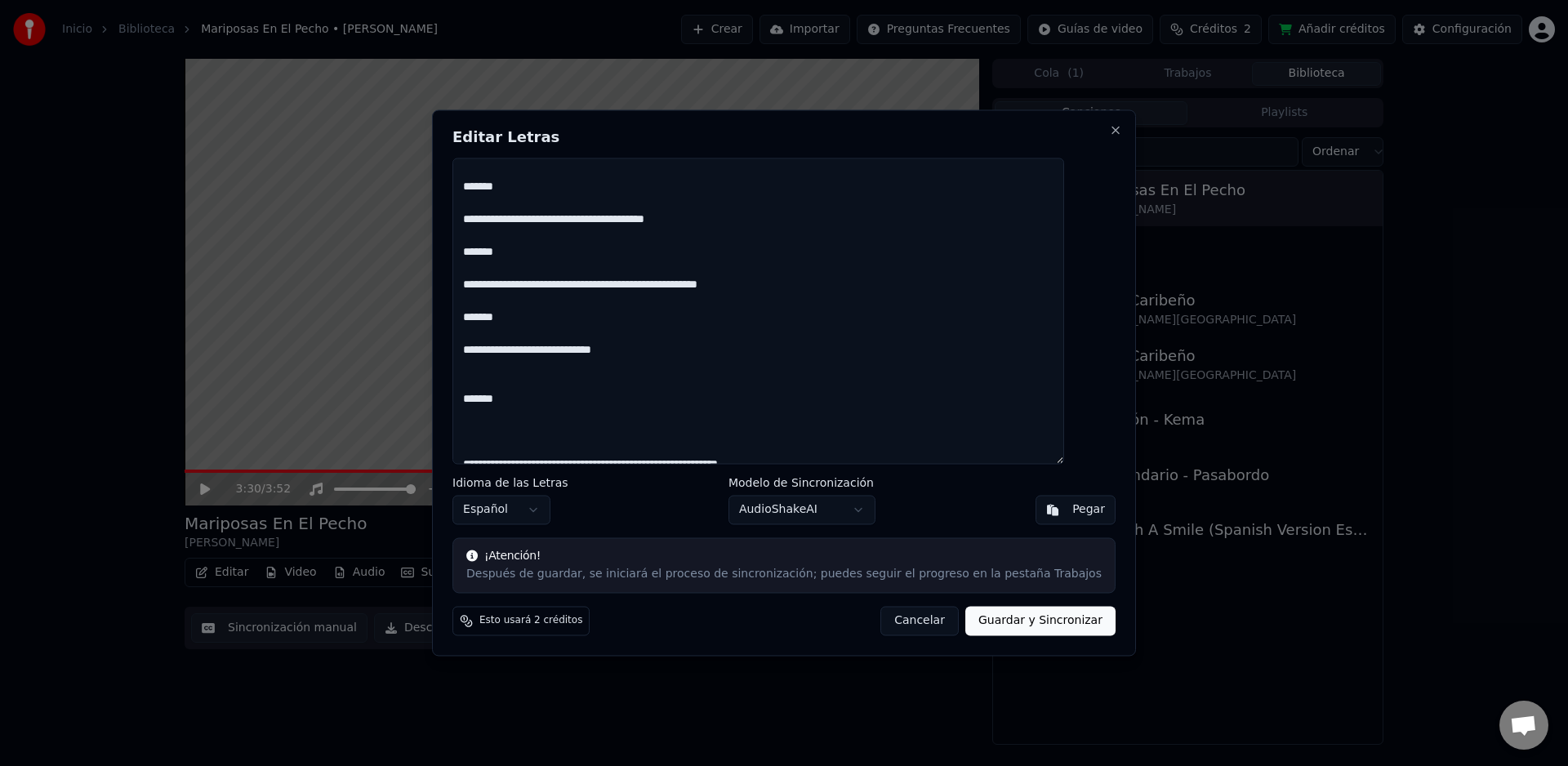
scroll to position [770, 0]
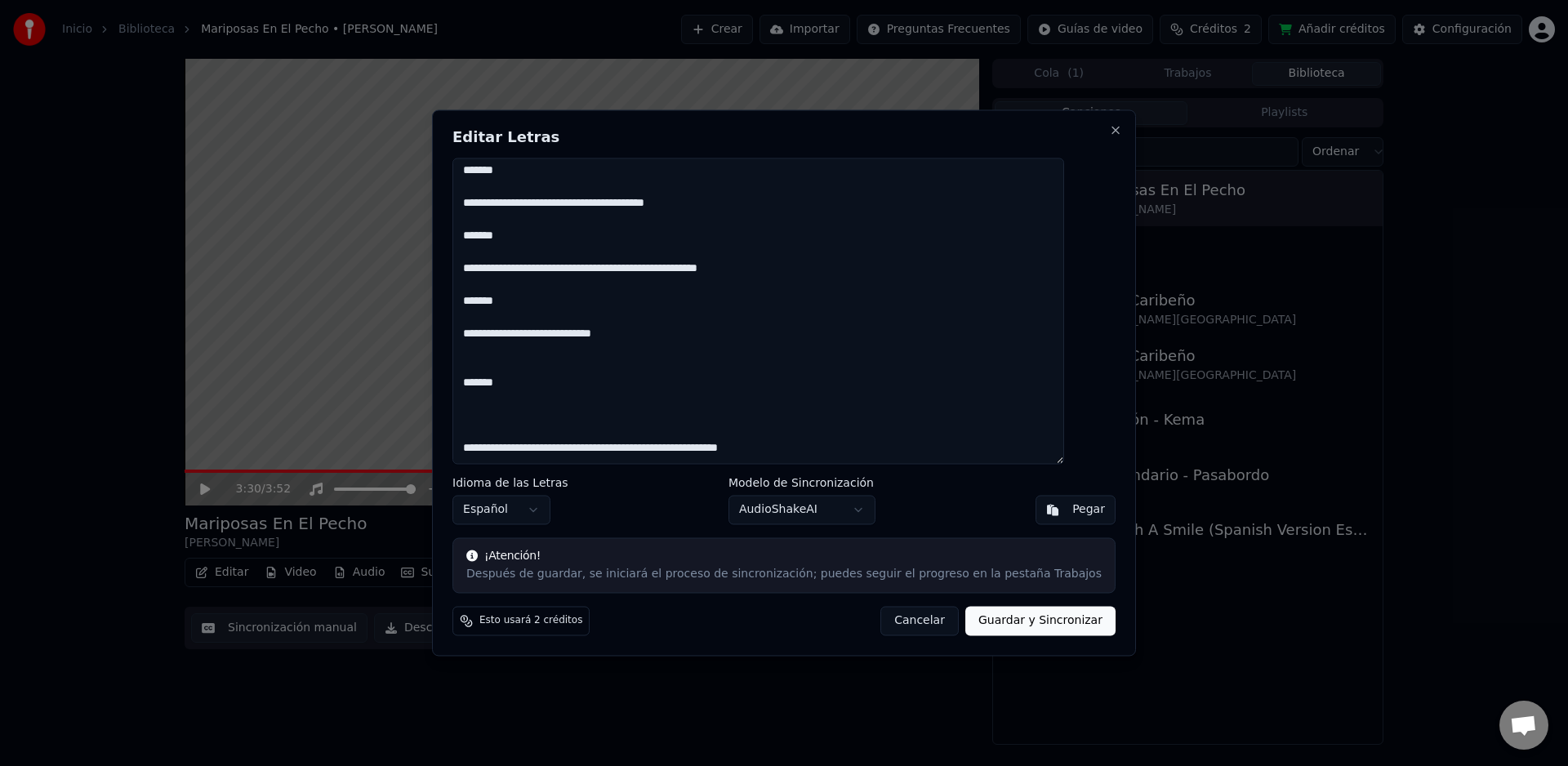
type textarea "**********"
click at [1044, 624] on button "Guardar y Sincronizar" at bounding box center [1040, 621] width 150 height 29
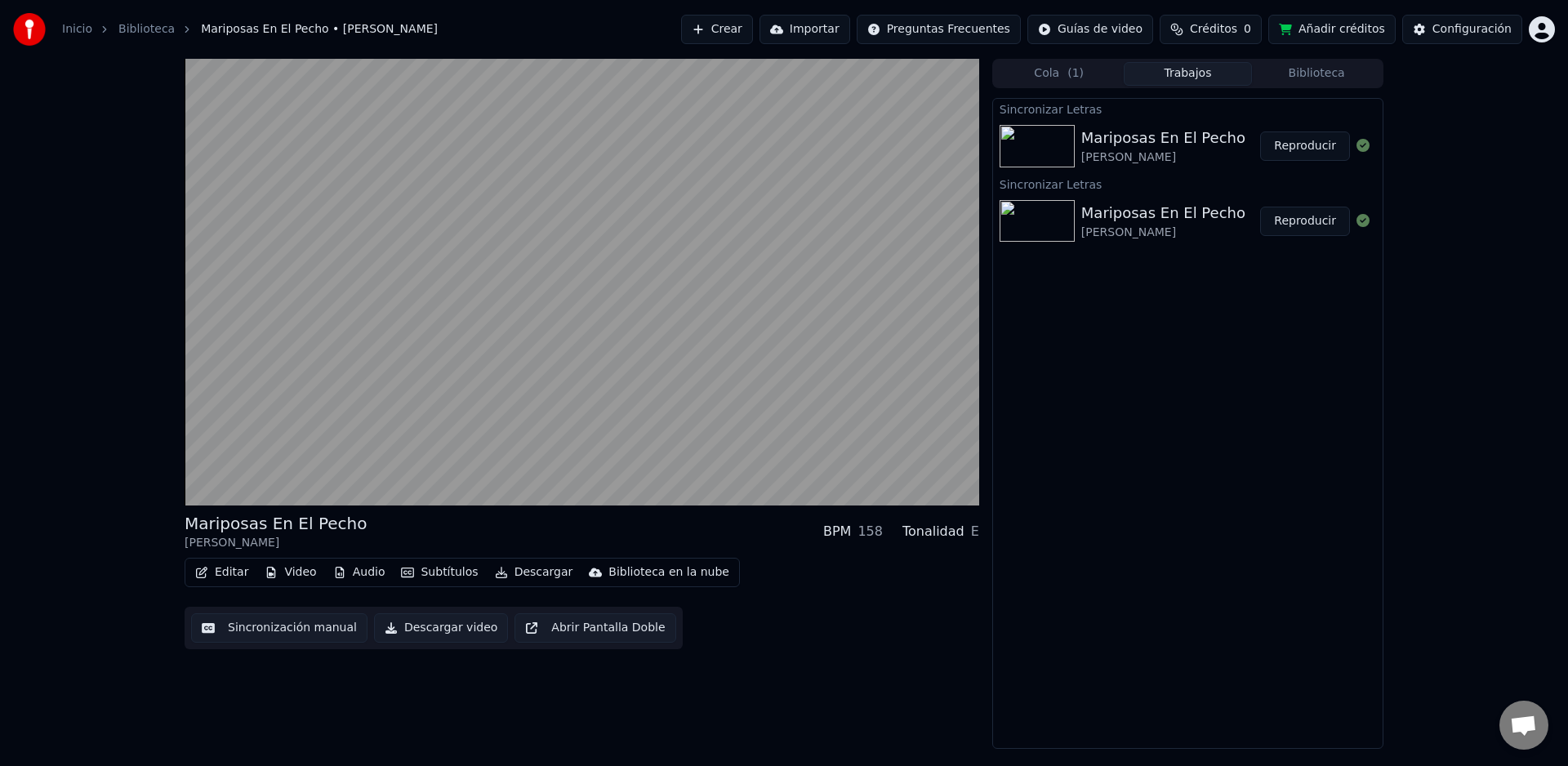
click at [1297, 147] on button "Reproducir" at bounding box center [1304, 147] width 89 height 29
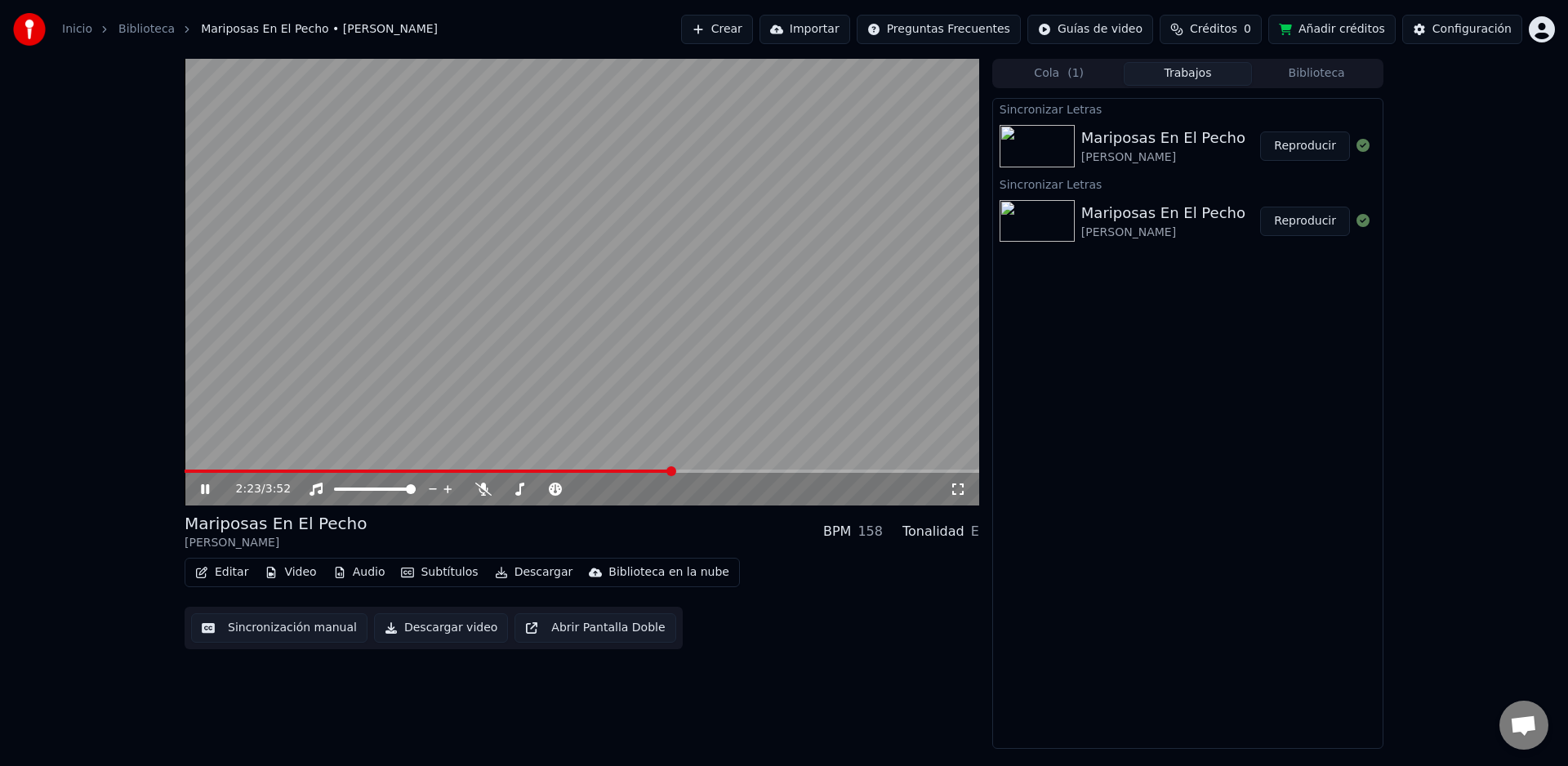
click at [674, 469] on span at bounding box center [582, 471] width 795 height 4
